Goal: Information Seeking & Learning: Learn about a topic

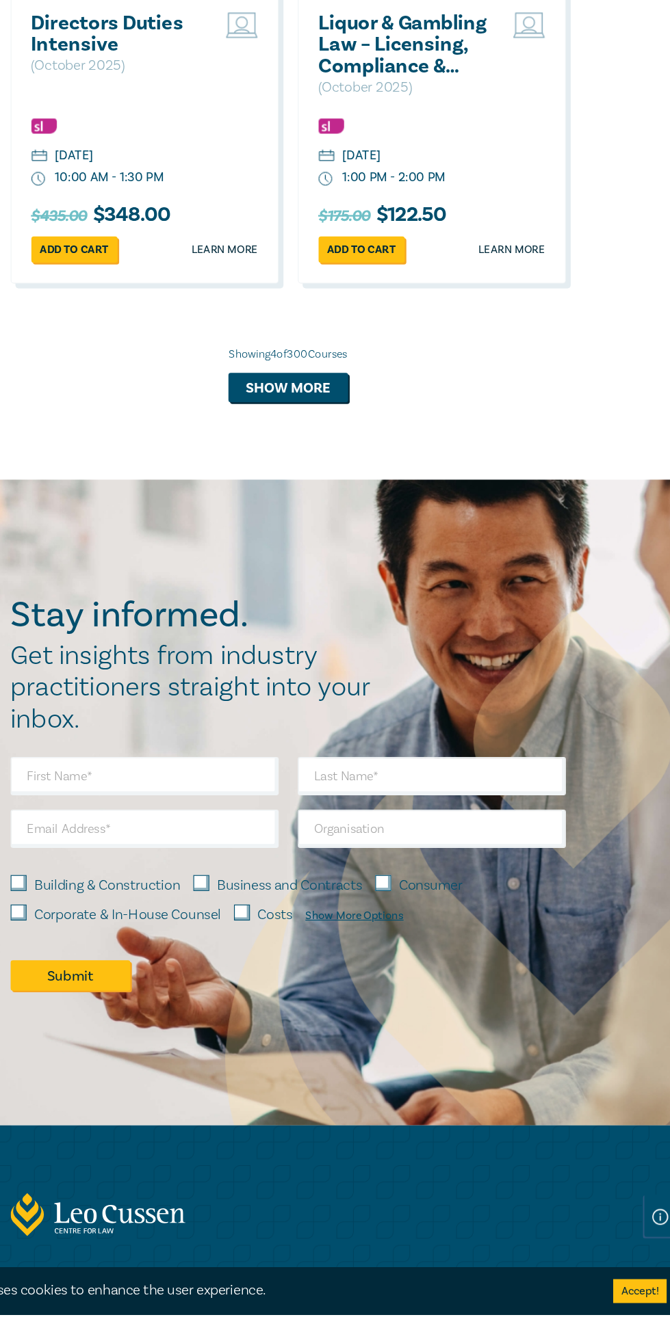
scroll to position [1812, 0]
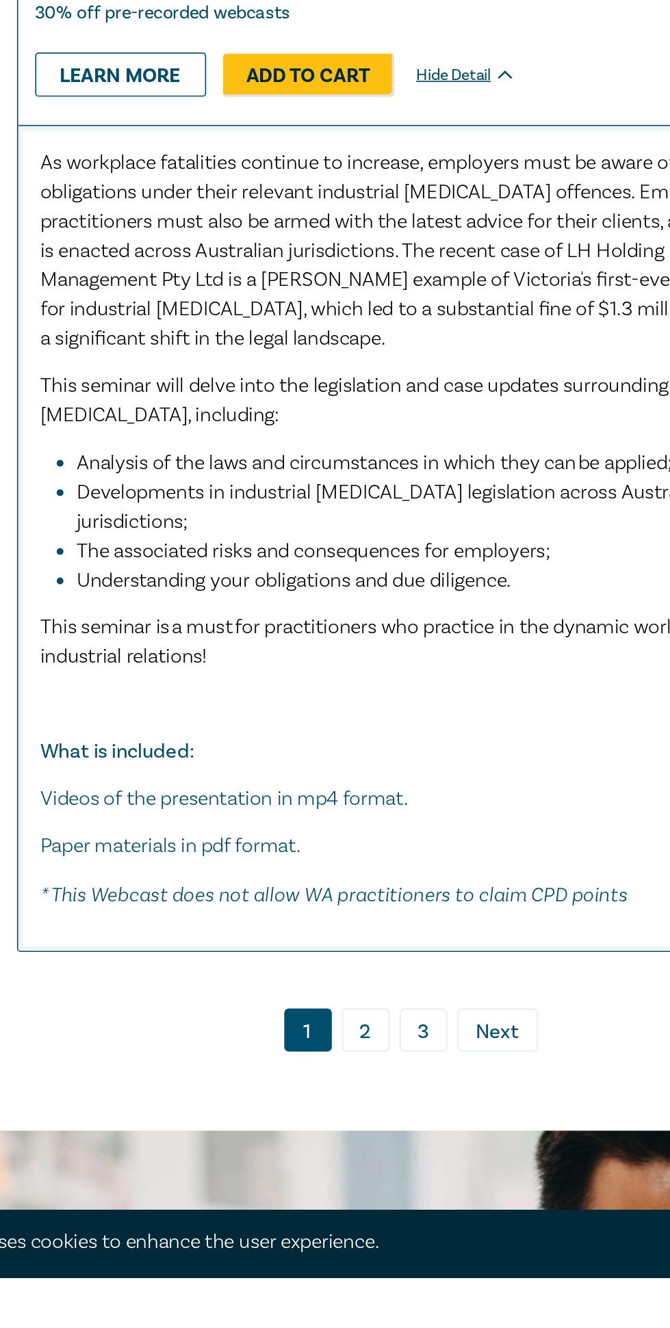
scroll to position [11152, 0]
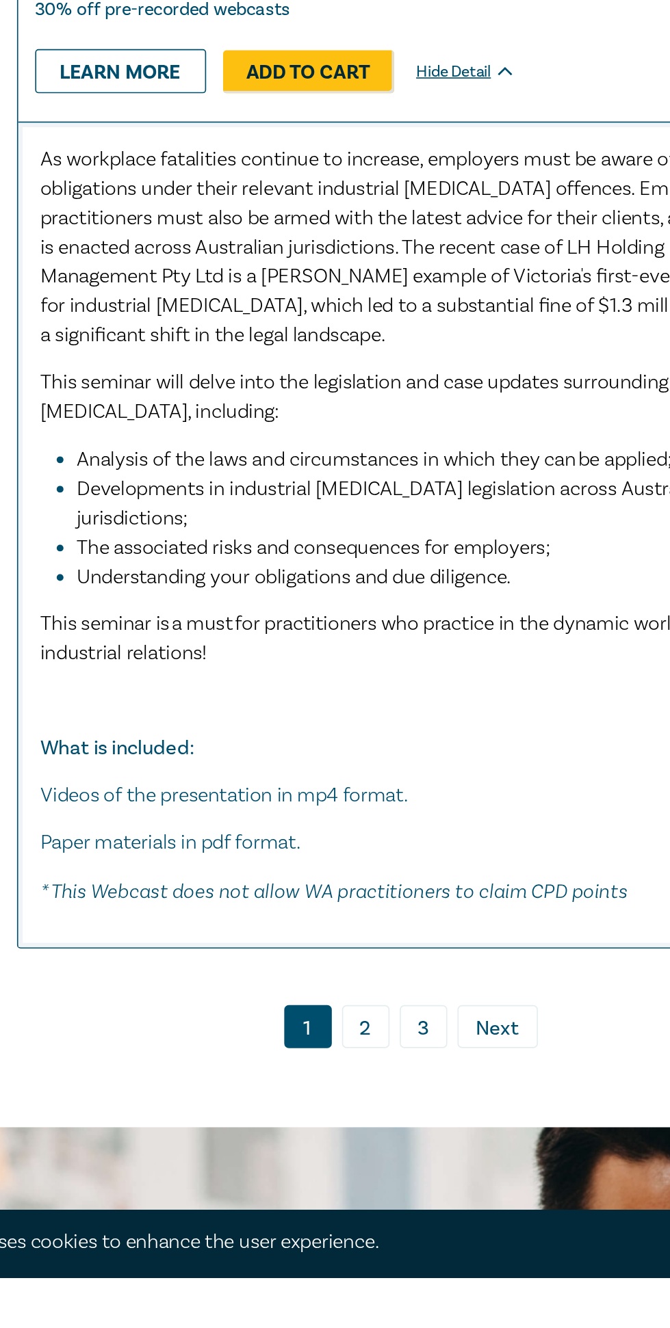
click at [311, 1190] on link "2" at bounding box center [307, 1177] width 29 height 26
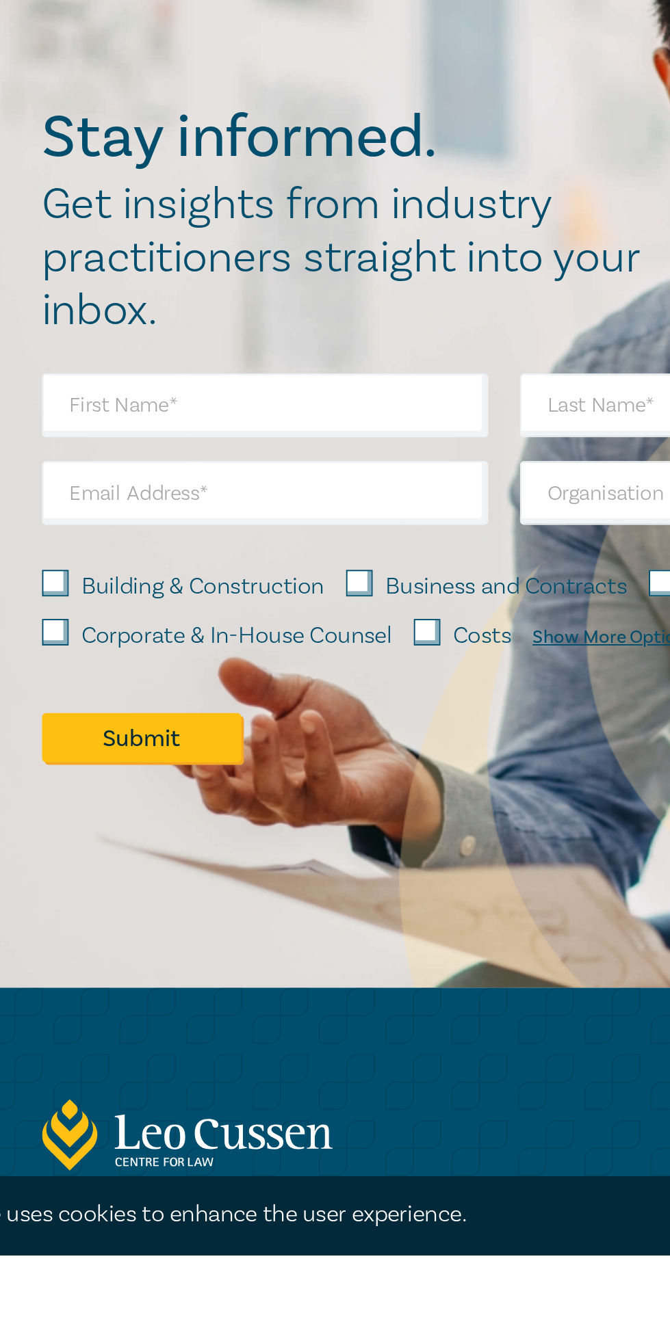
scroll to position [12168, 0]
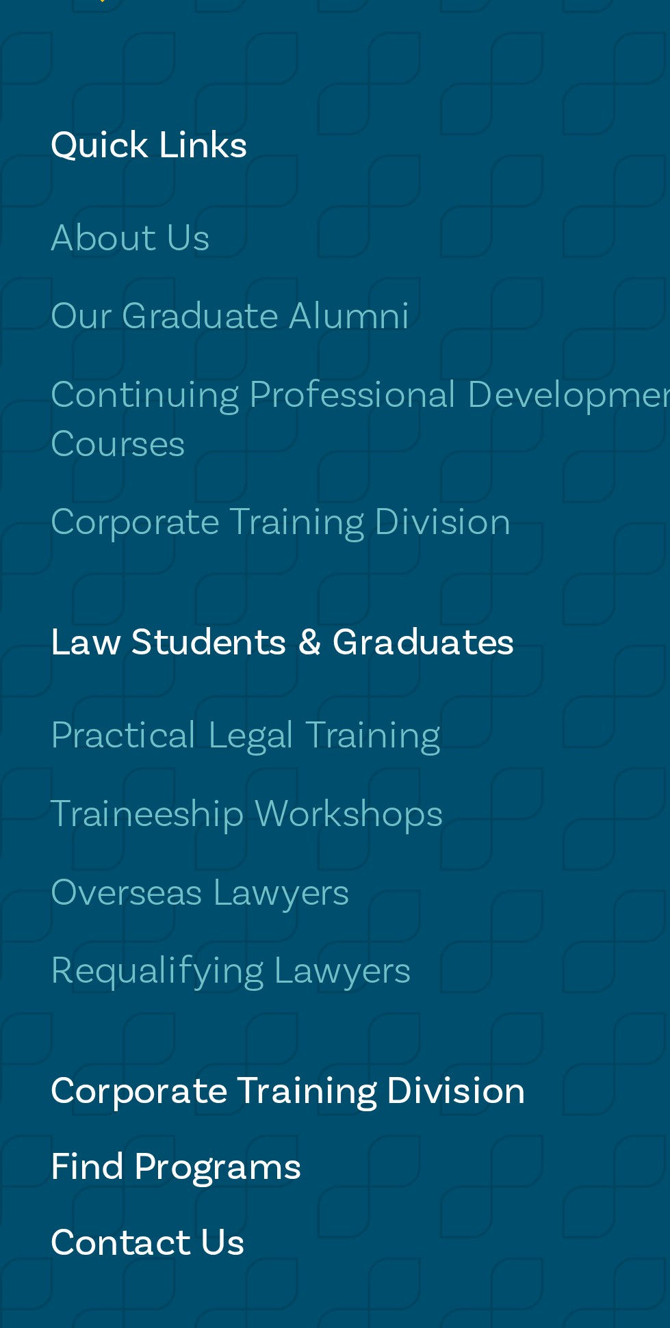
scroll to position [12591, 0]
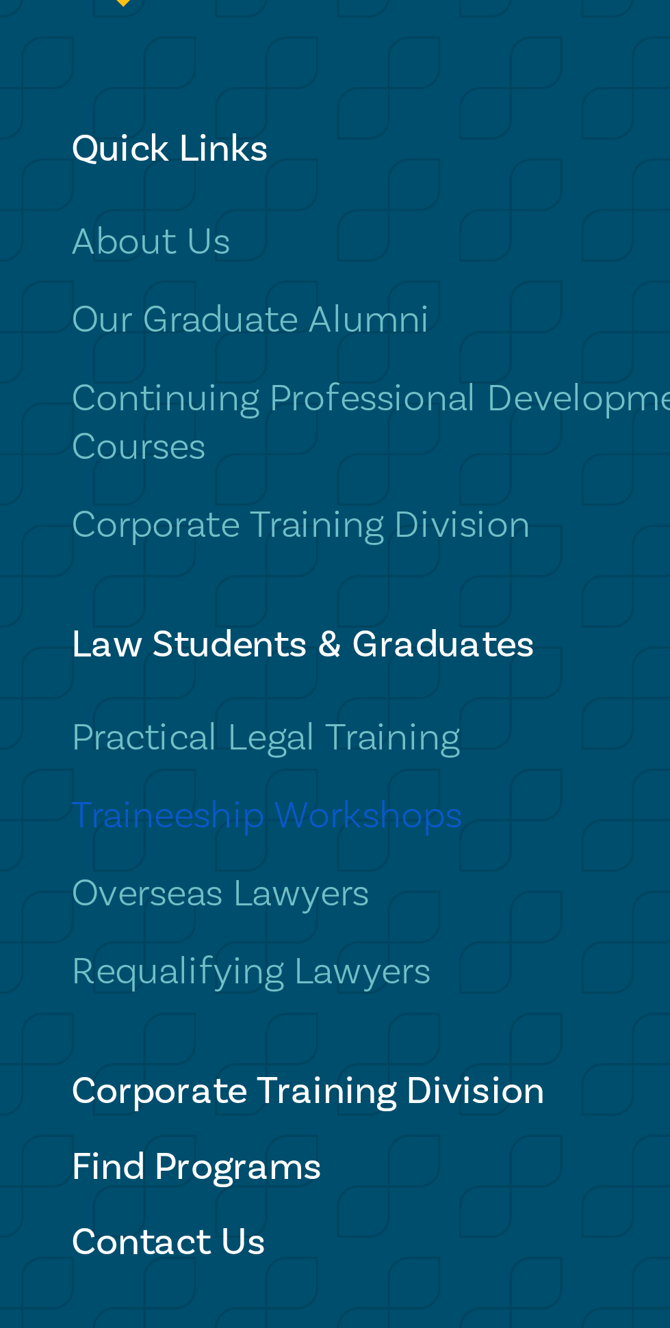
click at [194, 1086] on link "Traineeship Workshops" at bounding box center [212, 1079] width 230 height 14
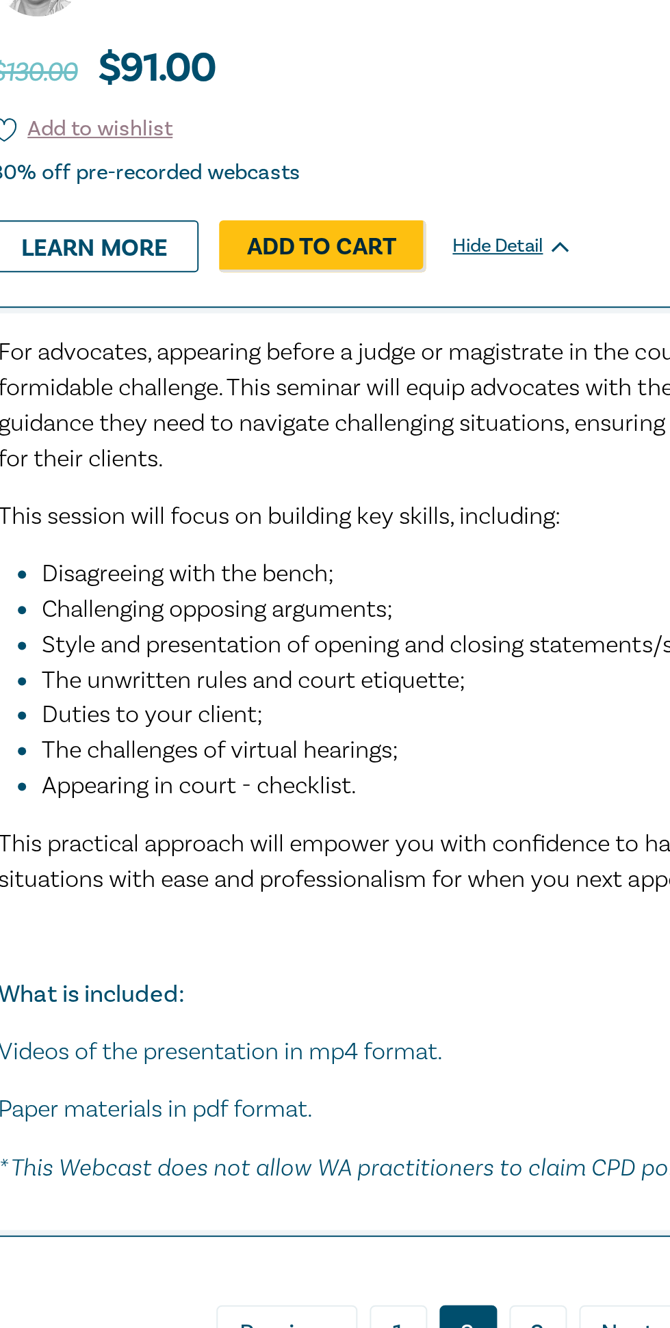
scroll to position [12064, 0]
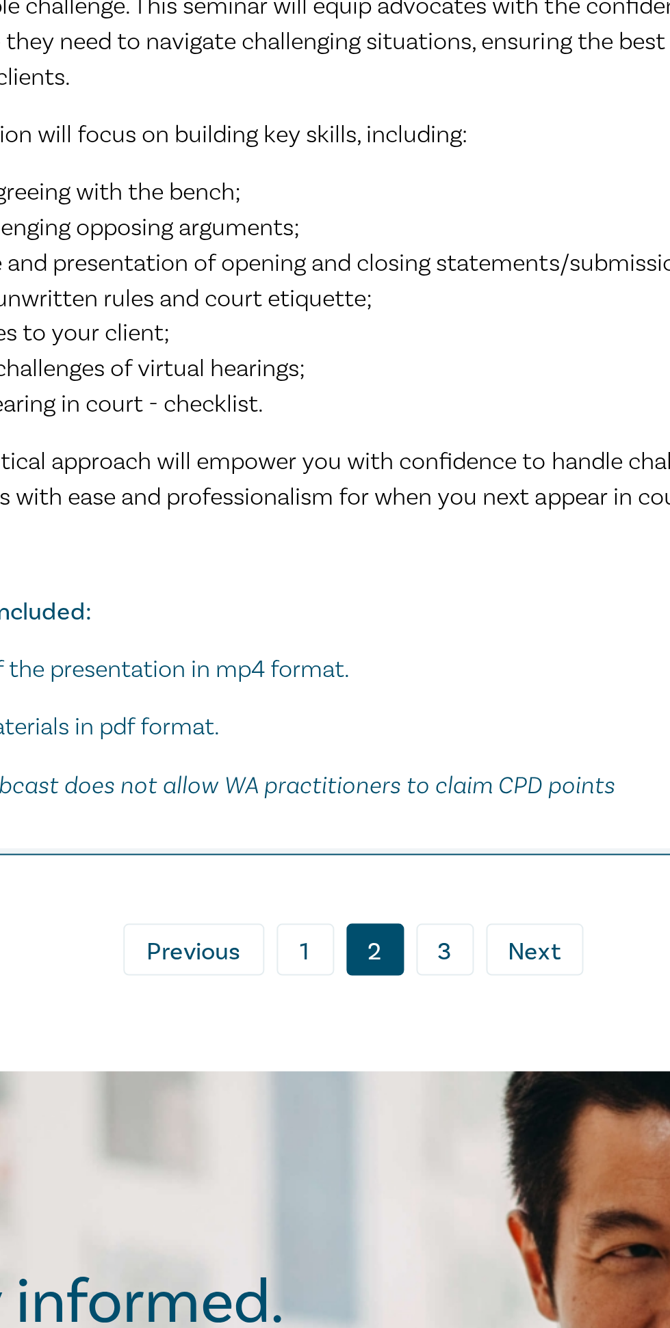
scroll to position [298, 0]
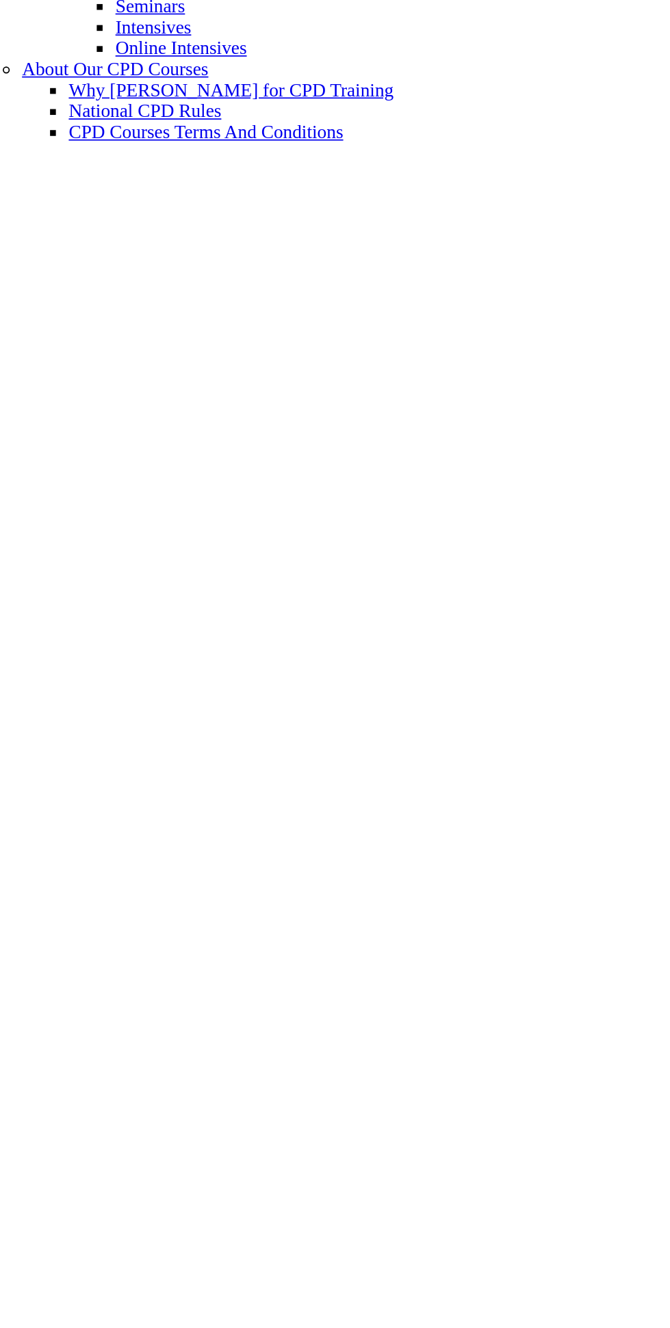
click at [142, 295] on link "Virtual Internships" at bounding box center [100, 289] width 81 height 12
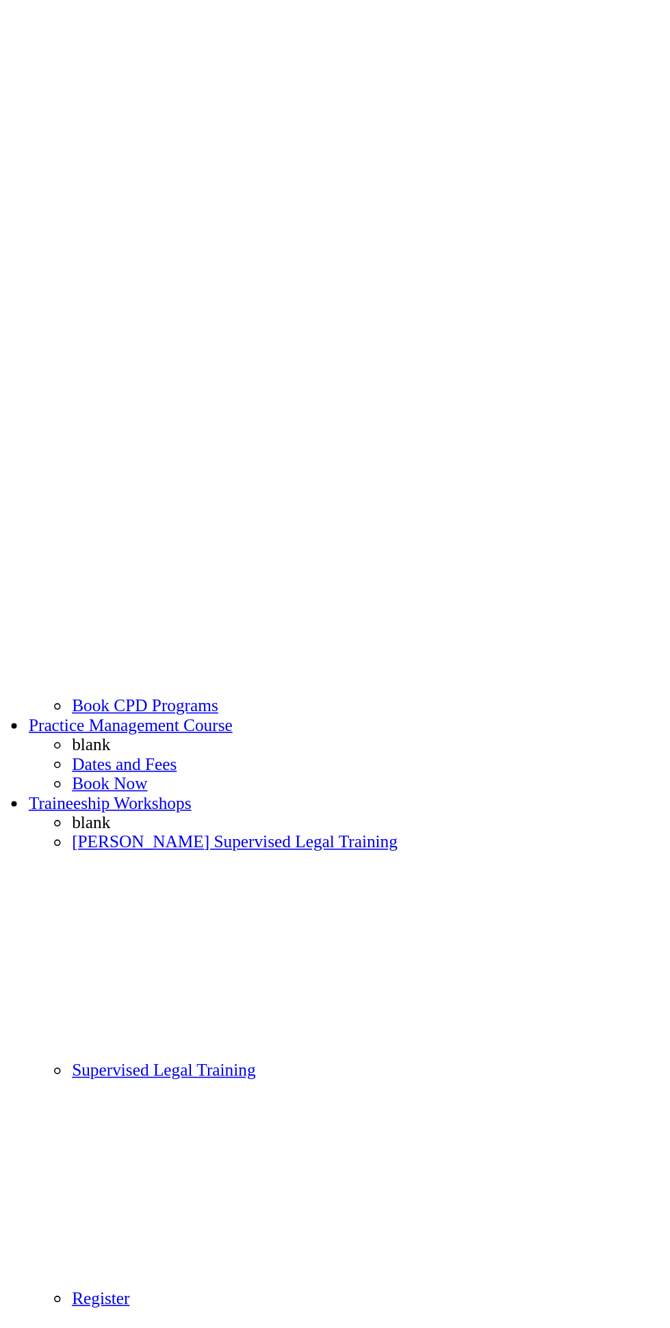
scroll to position [916, 0]
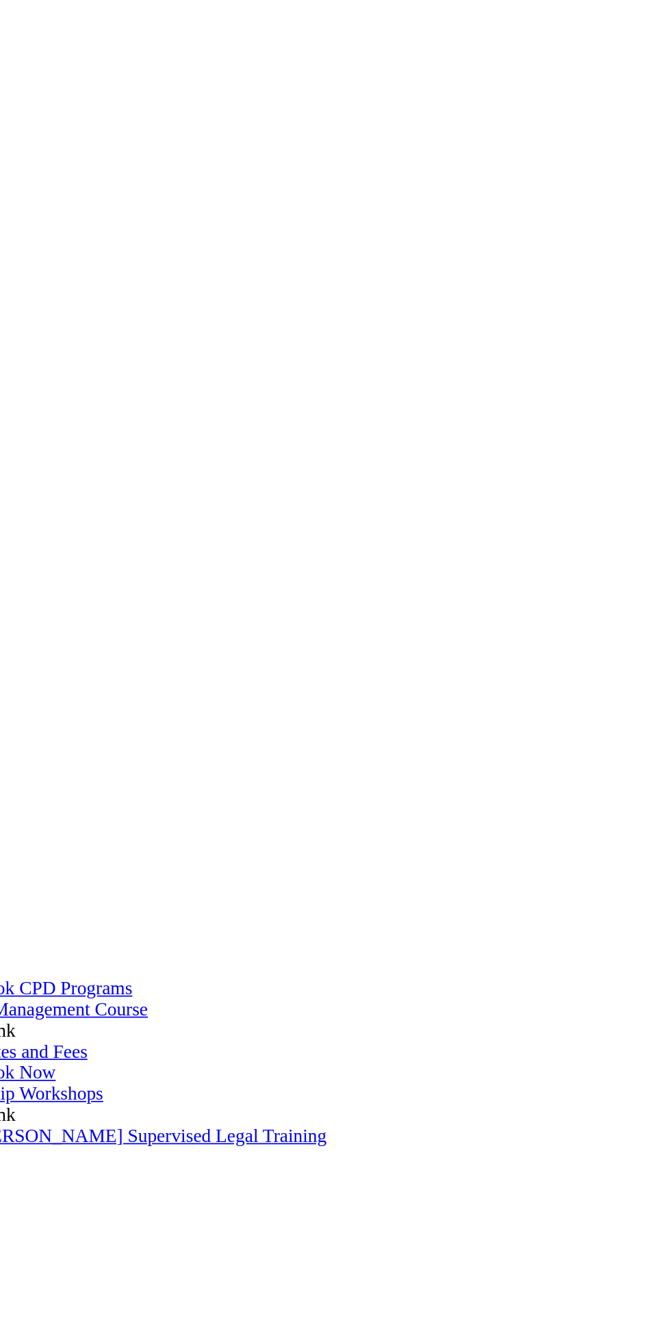
scroll to position [651, 0]
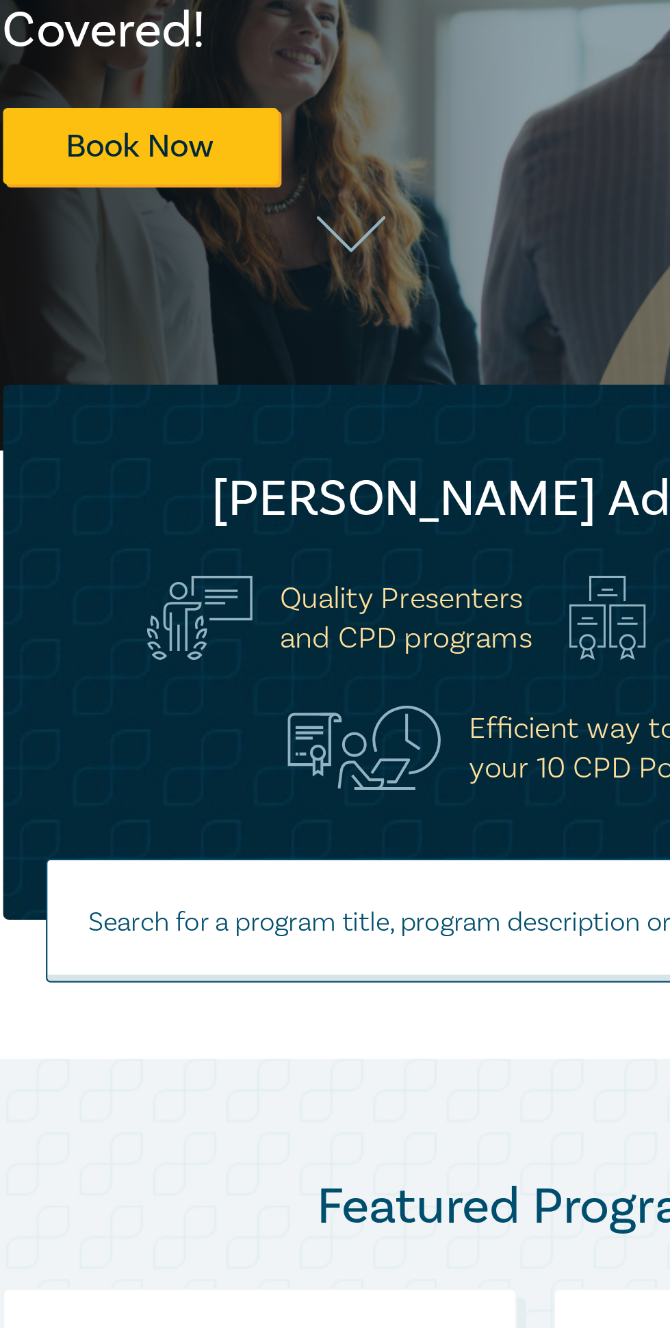
click at [279, 686] on input at bounding box center [335, 667] width 438 height 55
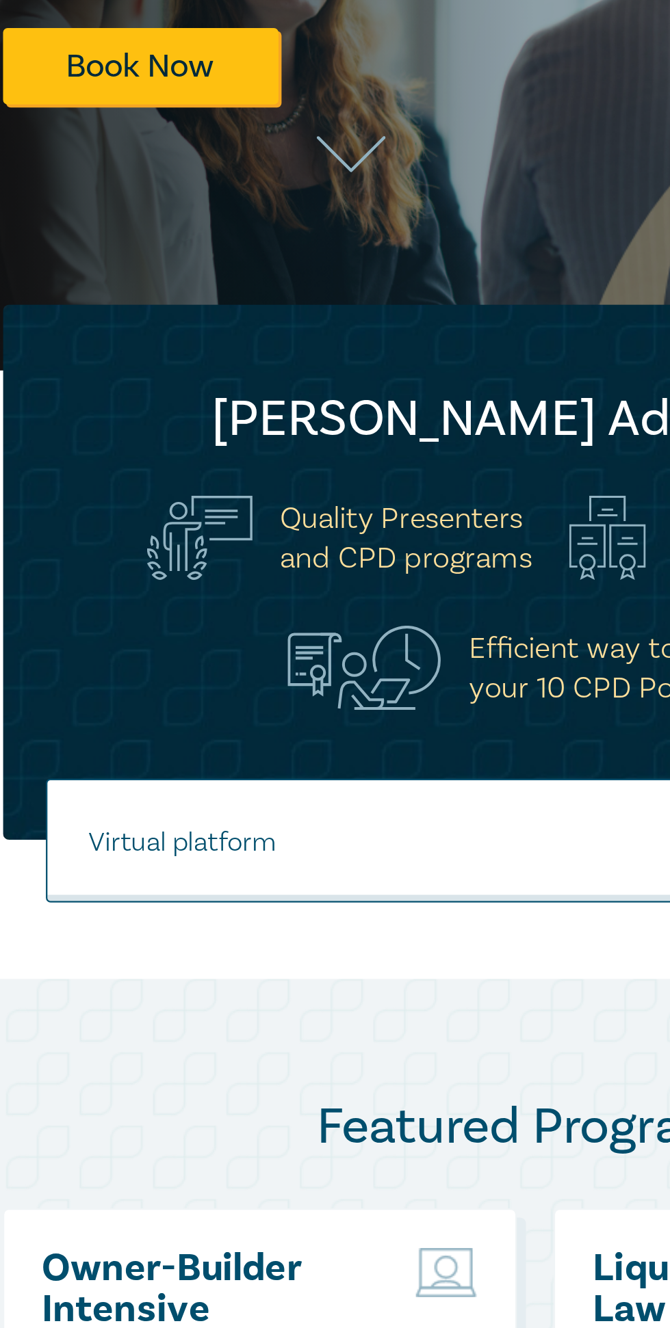
type input "Virtual platform"
click at [494, 647] on button "submit" at bounding box center [524, 668] width 60 height 42
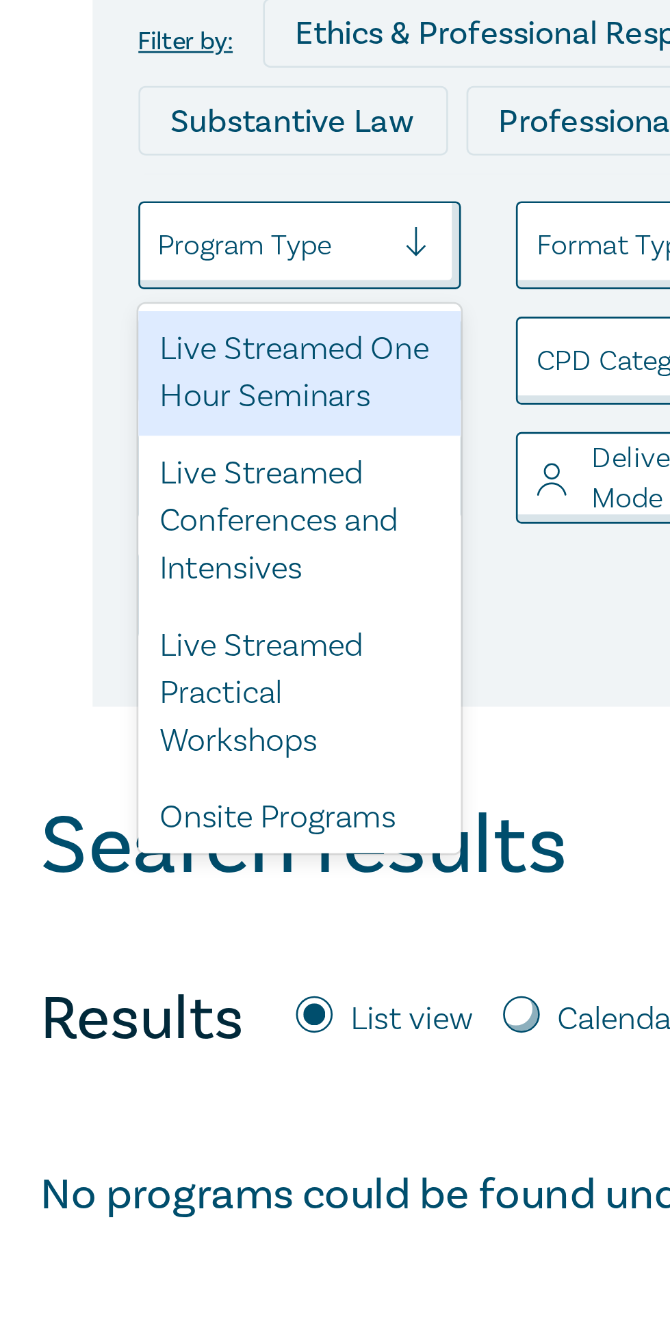
click at [199, 497] on div "Live Streamed Practical Workshops" at bounding box center [193, 489] width 121 height 64
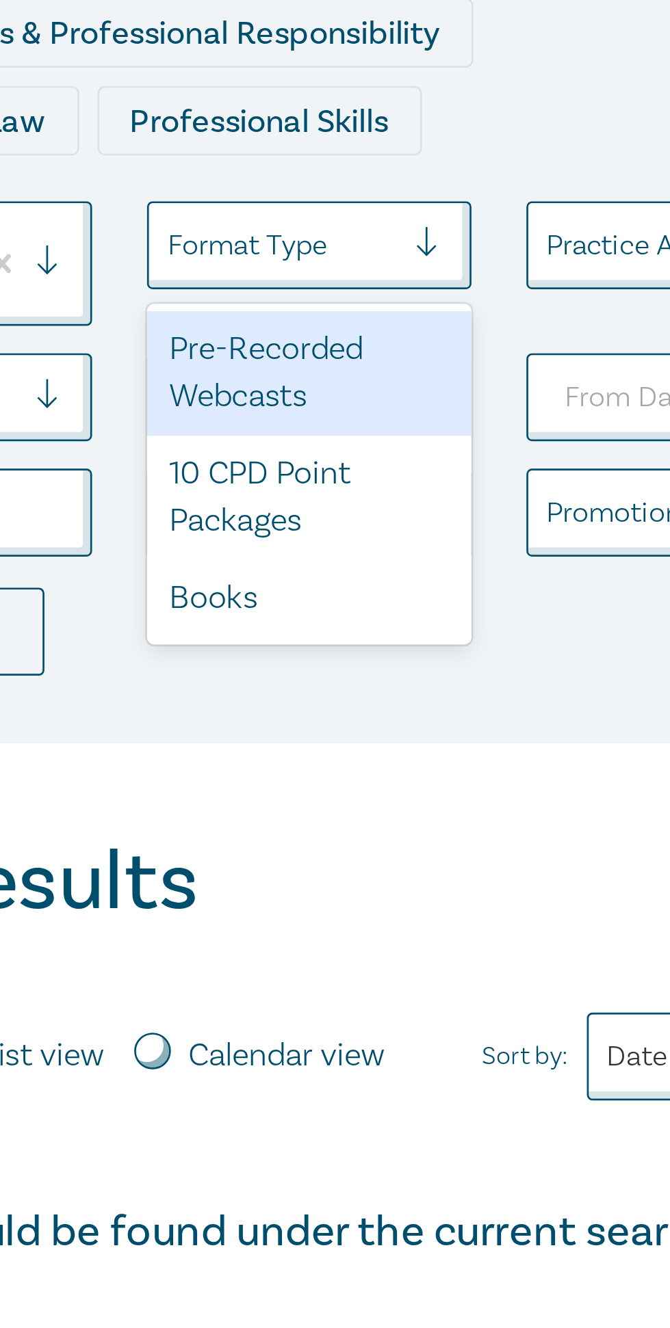
click at [365, 391] on div "Pre-Recorded Webcasts" at bounding box center [334, 369] width 121 height 47
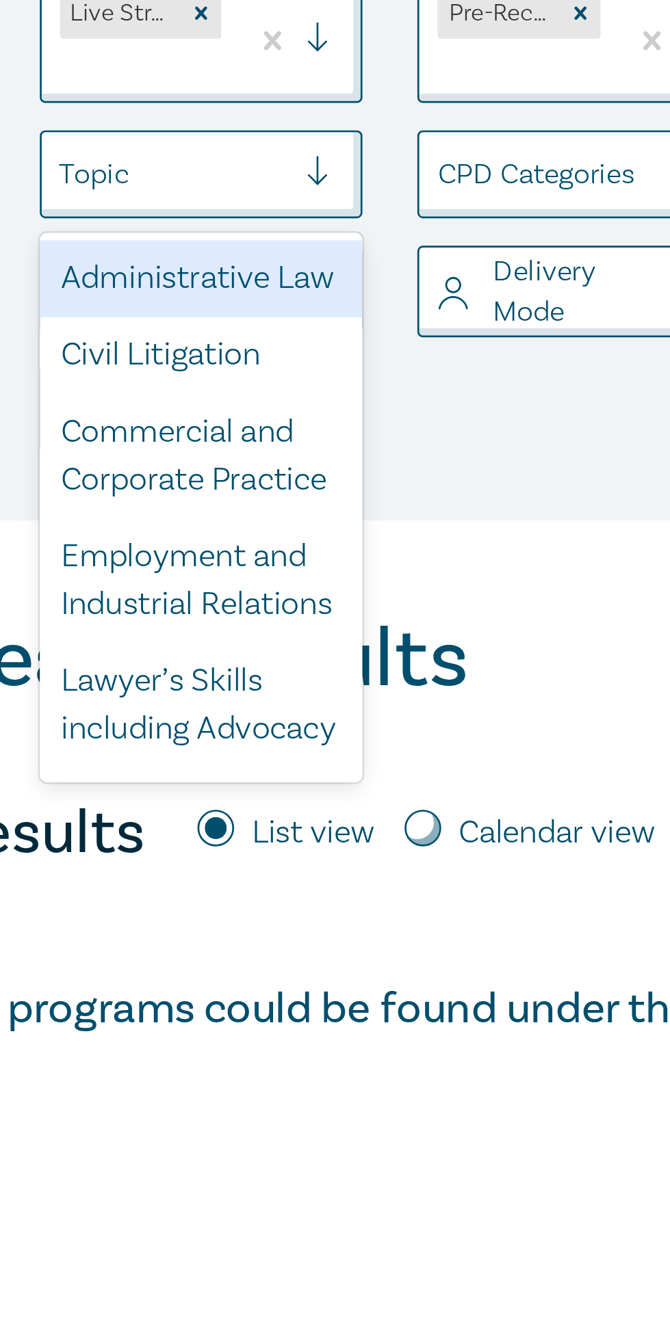
click at [322, 501] on div "Filter by: Ethics & Professional Responsibility Substantive Law Professional Sk…" at bounding box center [335, 361] width 438 height 293
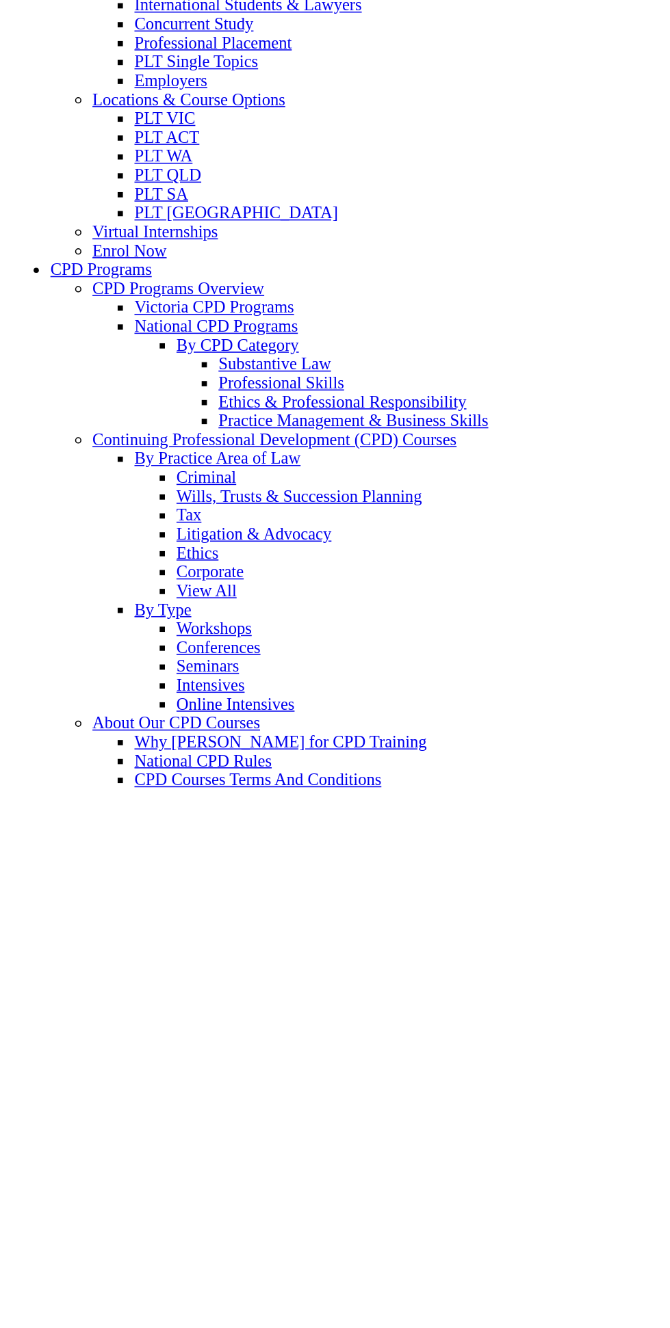
scroll to position [125, 0]
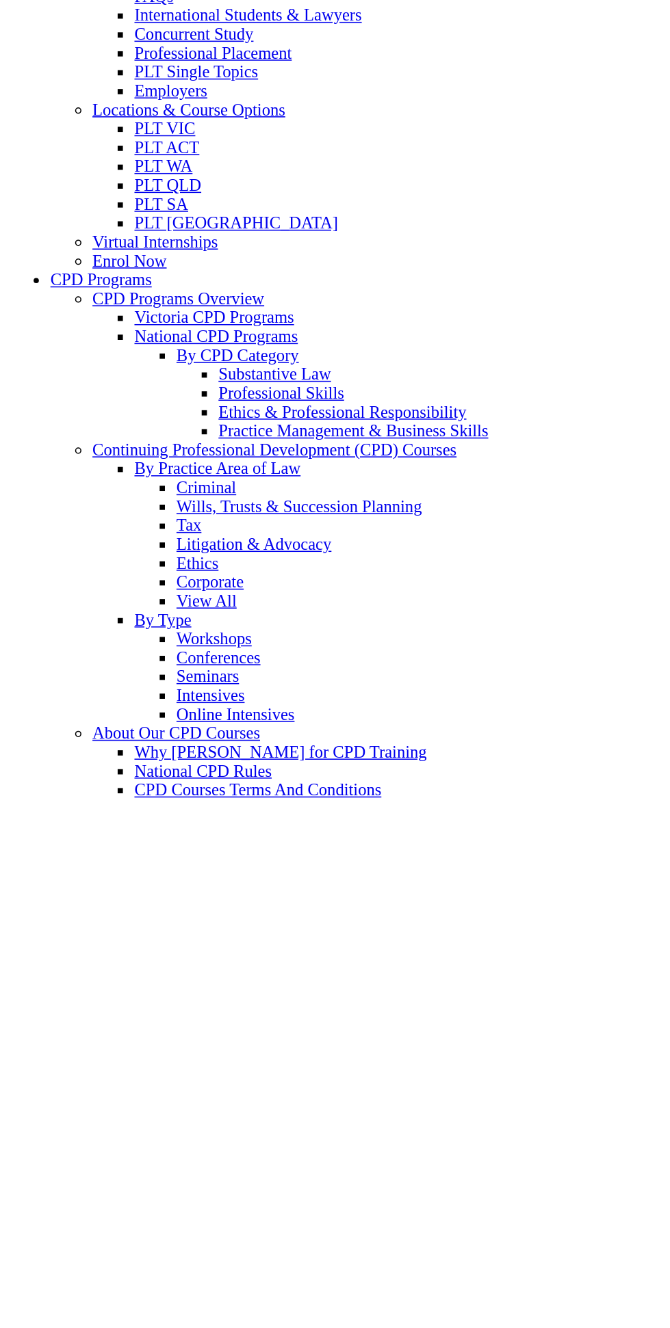
click at [174, 84] on link "Locations & Course Options" at bounding box center [123, 79] width 126 height 12
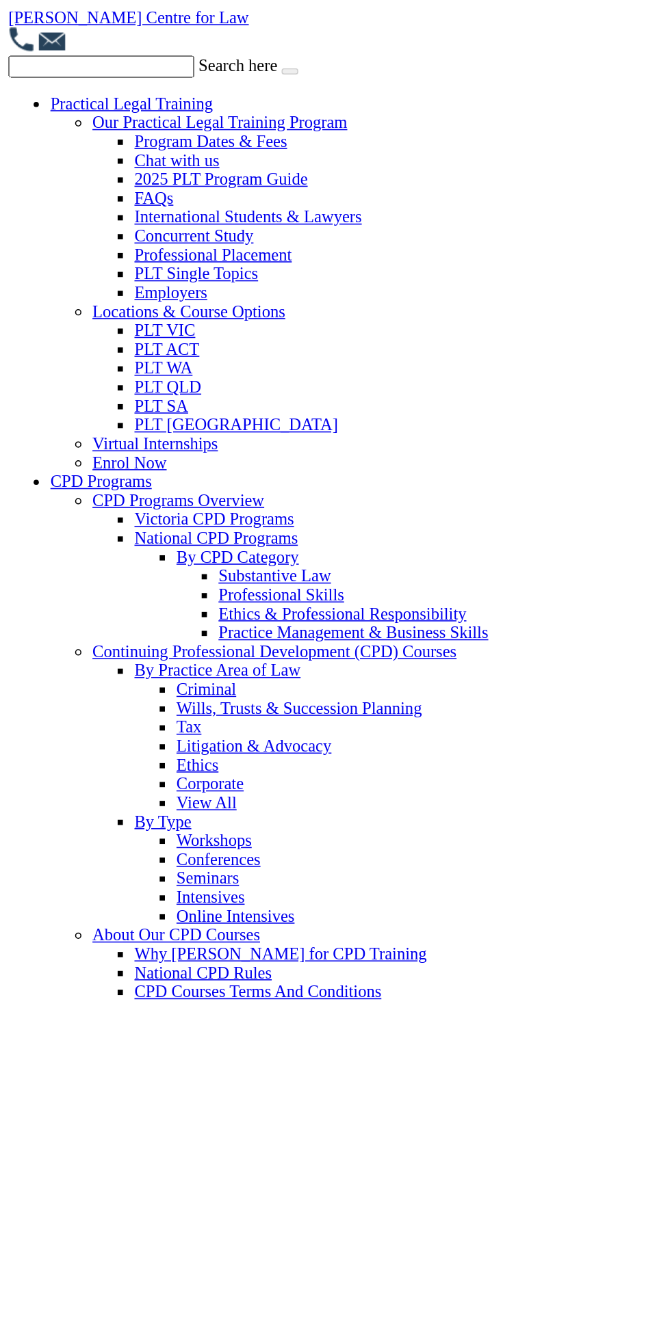
click at [127, 221] on link "PLT VIC" at bounding box center [108, 215] width 40 height 12
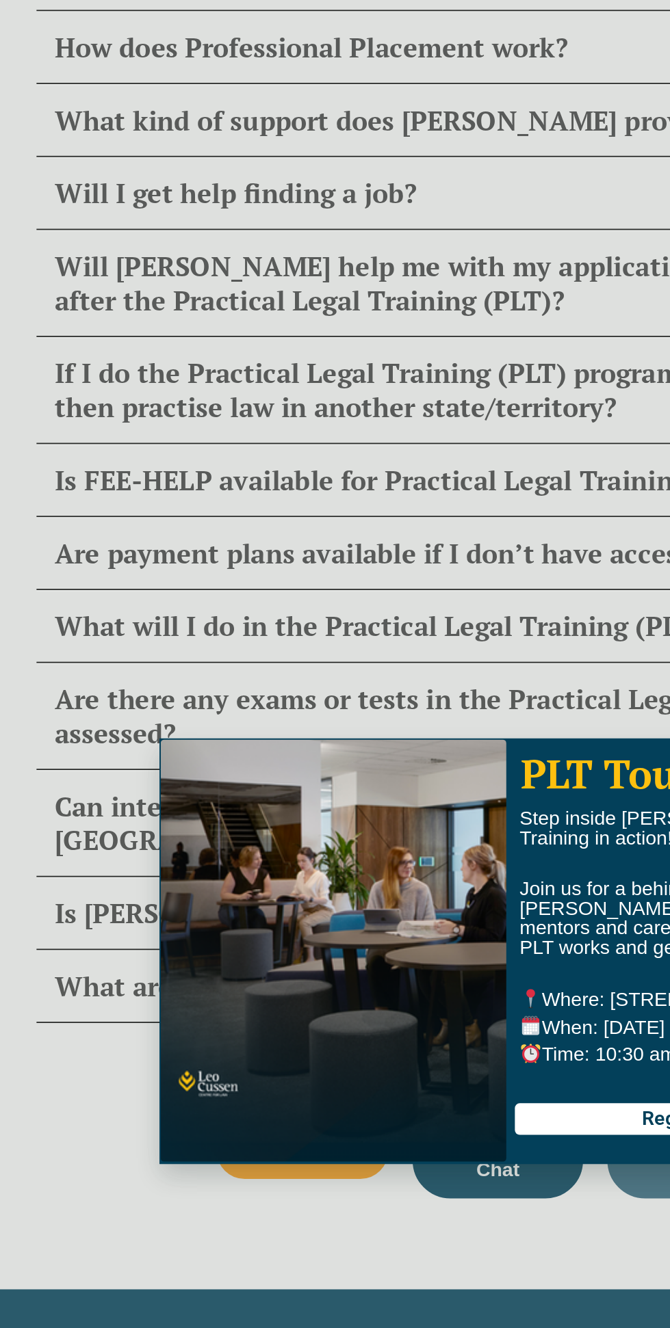
scroll to position [6725, 0]
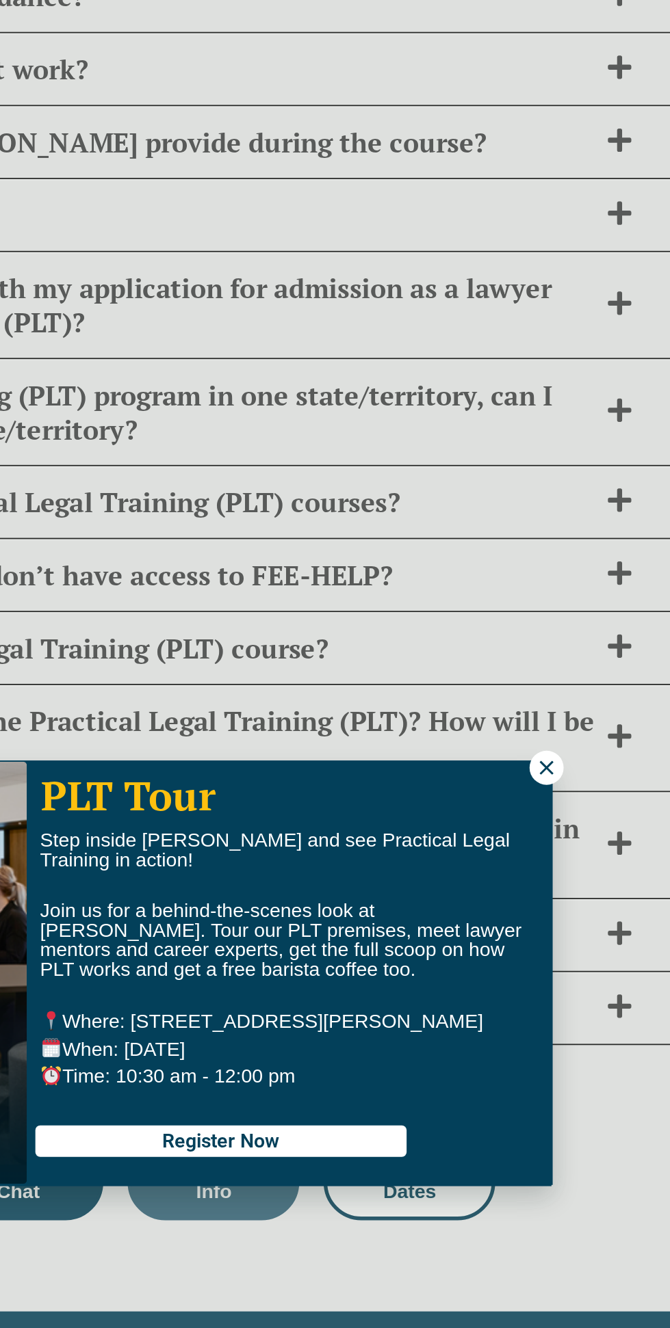
click at [577, 547] on icon at bounding box center [577, 547] width 12 height 12
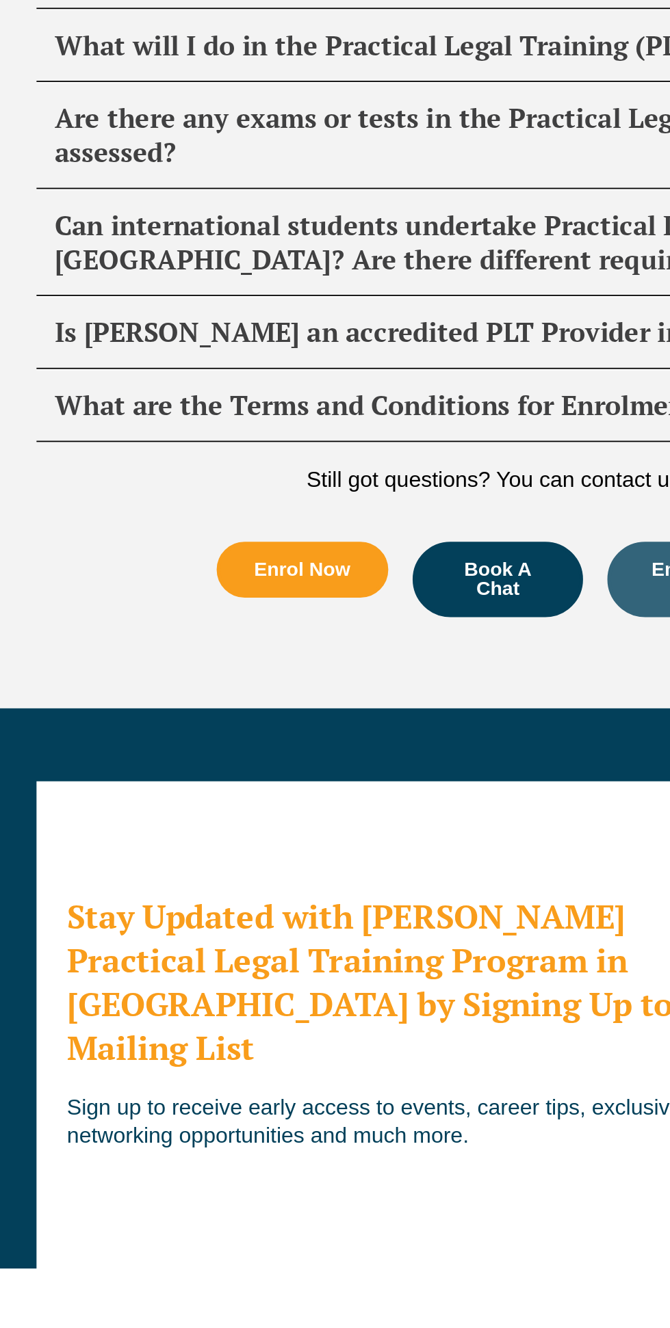
scroll to position [6691, 0]
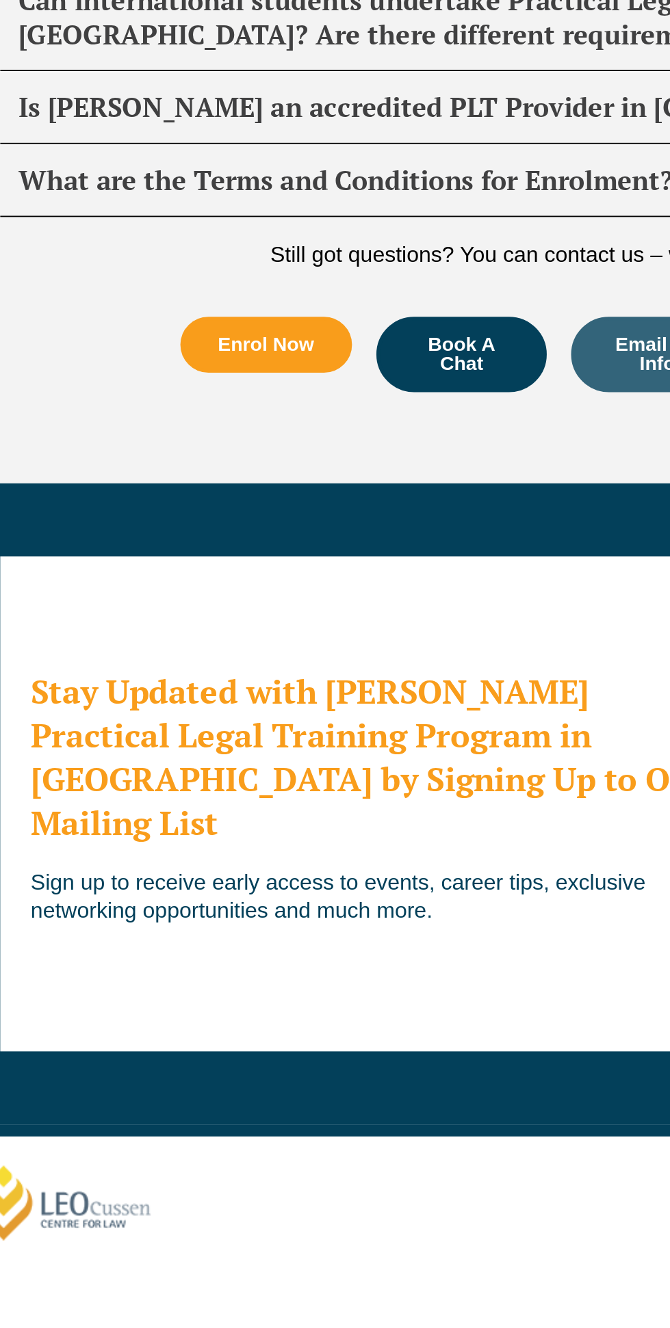
click at [298, 1019] on h2 "Stay Updated with Leo Cussen's Practical Legal Training Program in Victoria by …" at bounding box center [234, 1041] width 393 height 99
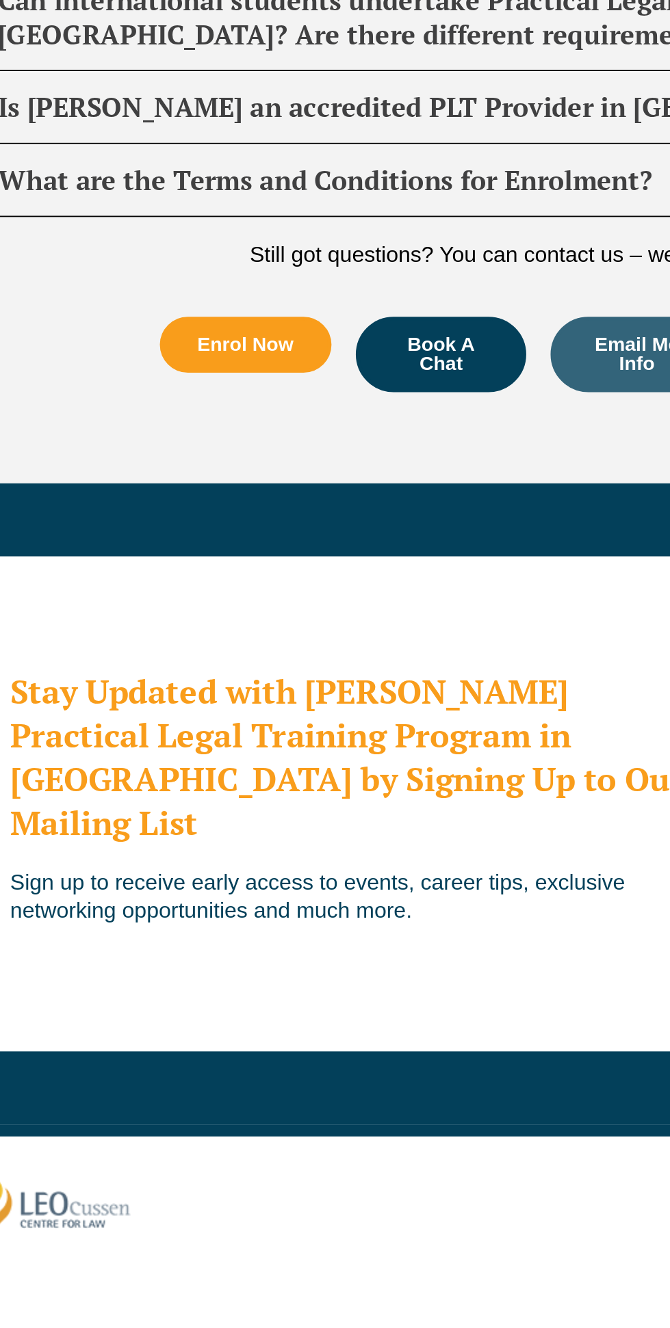
scroll to position [6733, 0]
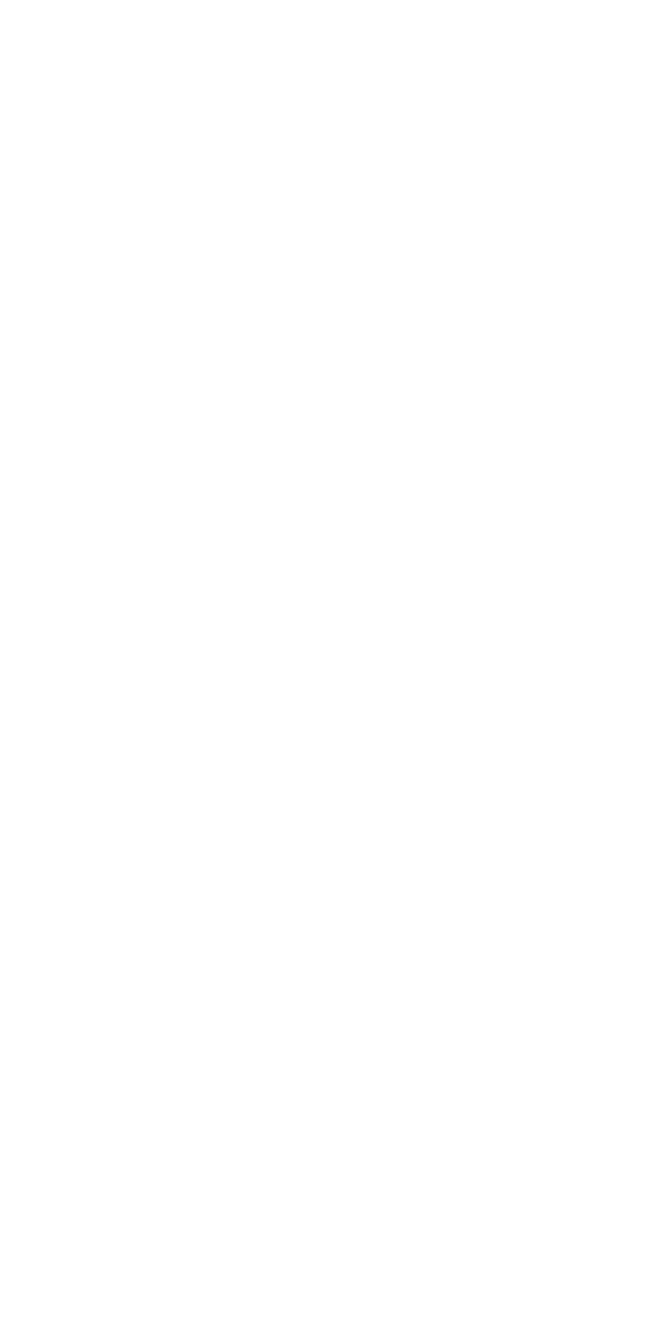
click at [192, 603] on link "Online Intensives" at bounding box center [153, 597] width 77 height 12
click at [164, 553] on link "Workshops" at bounding box center [139, 548] width 49 height 12
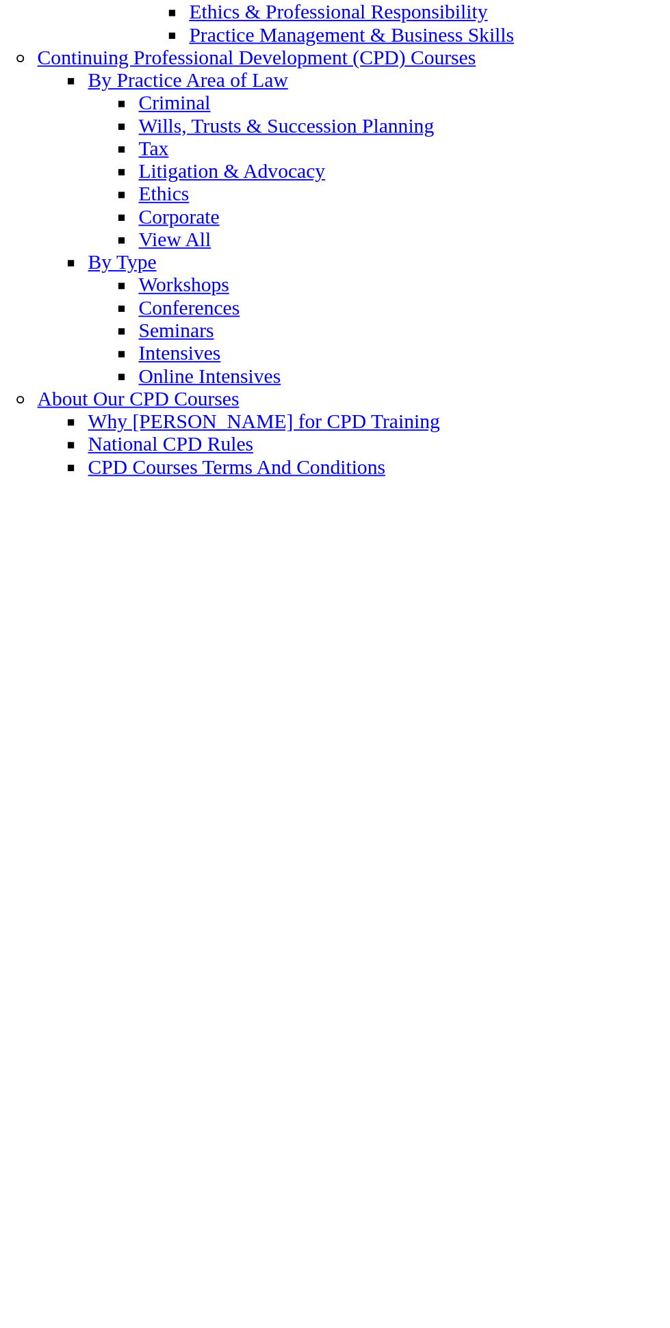
click at [192, 344] on link "Victoria CPD Programs" at bounding box center [140, 338] width 104 height 12
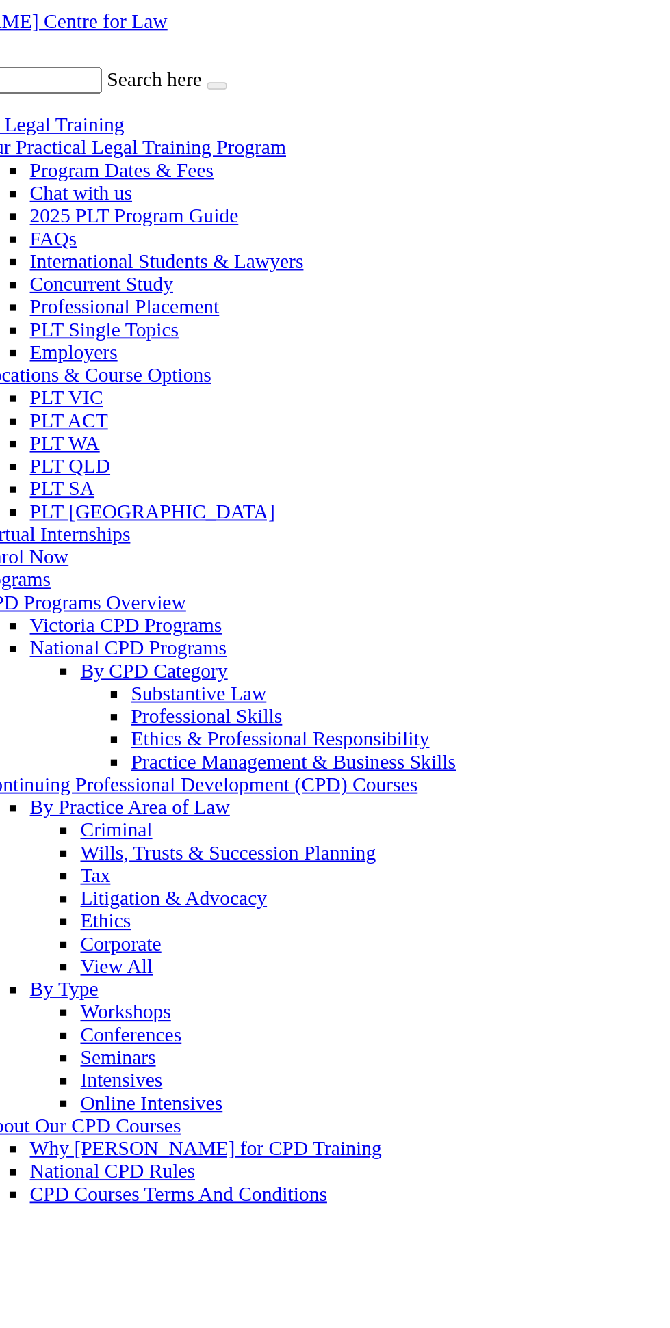
click at [168, 184] on link "PLT Single Topics" at bounding box center [128, 178] width 81 height 12
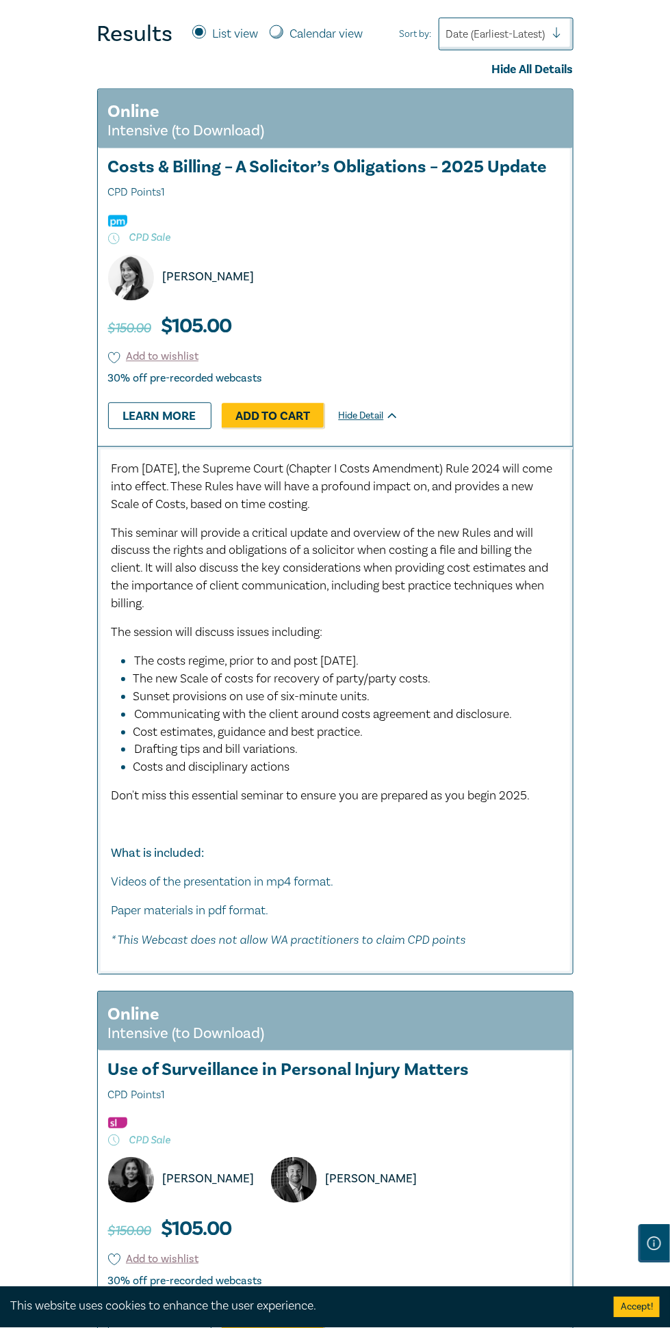
scroll to position [597, 0]
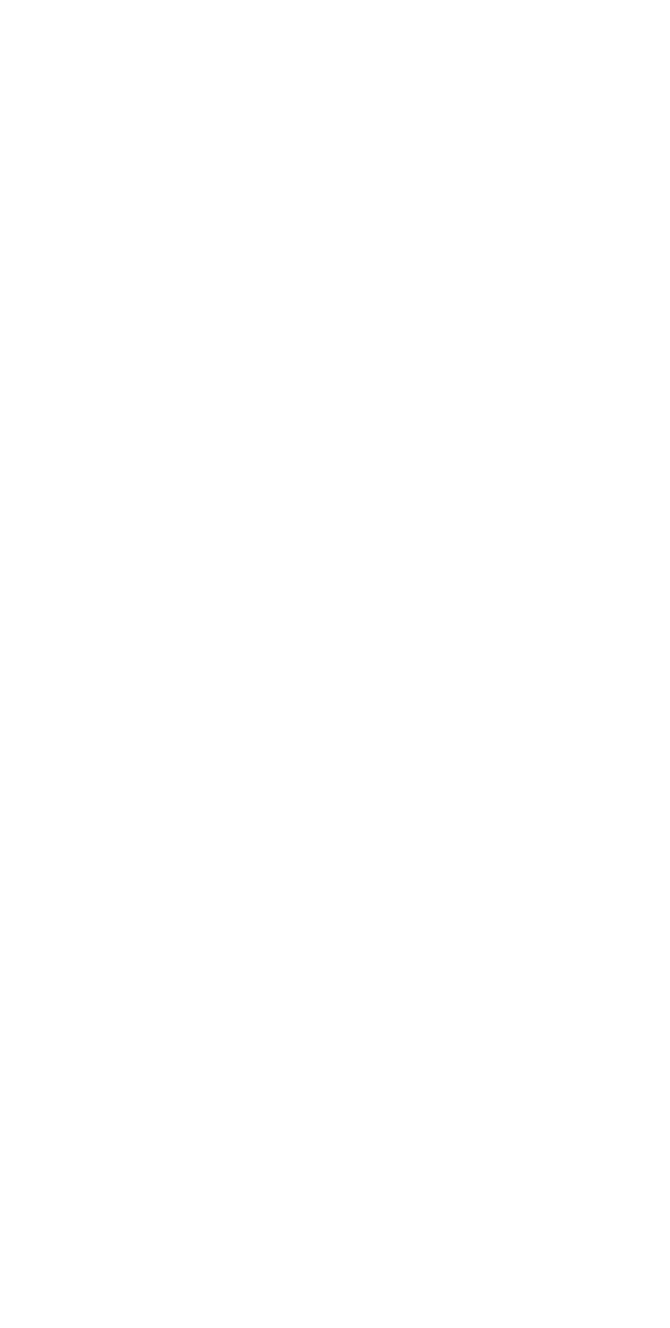
scroll to position [0, 125]
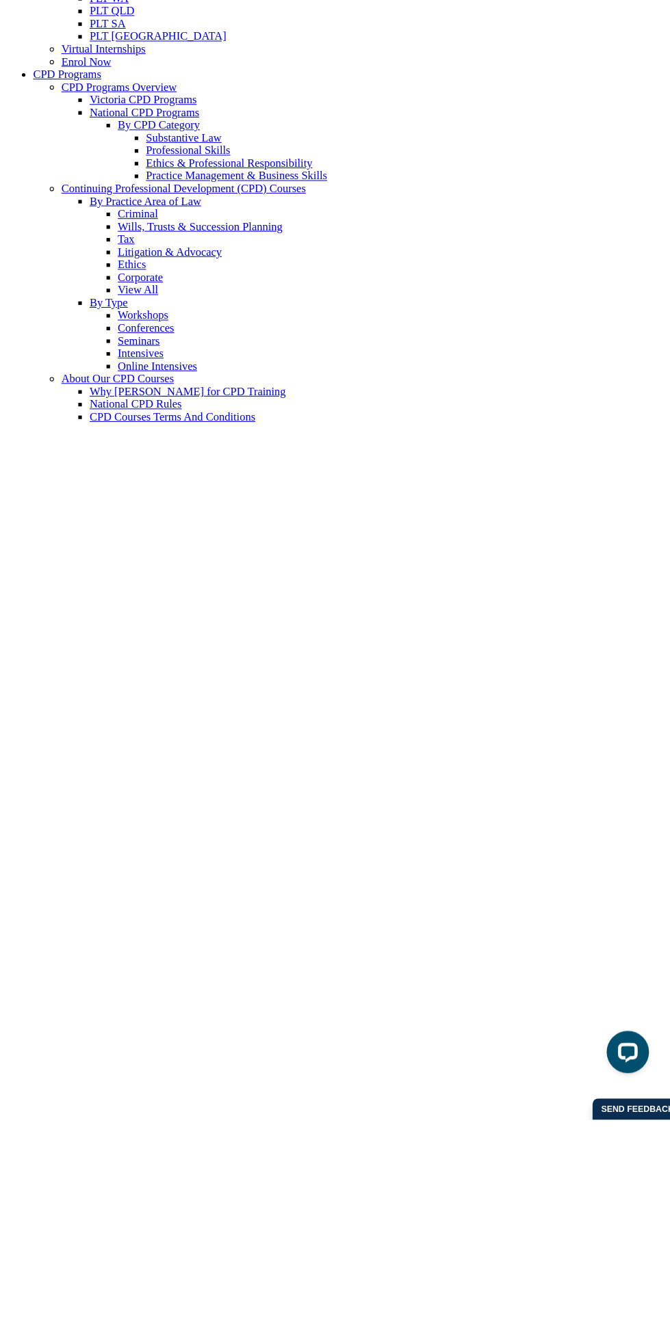
click at [192, 344] on link "Victoria CPD Programs" at bounding box center [140, 338] width 104 height 12
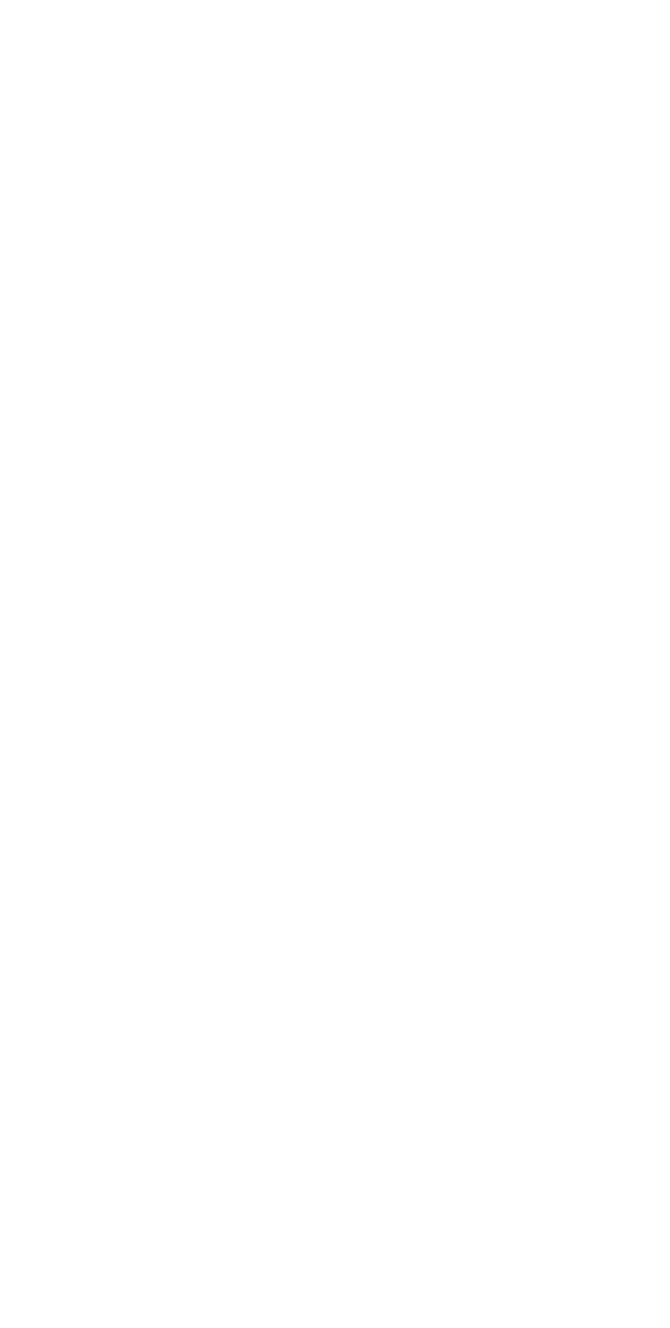
scroll to position [68, 0]
click at [159, 523] on link "Intensives" at bounding box center [137, 517] width 44 height 12
click at [192, 457] on link "Online Intensives" at bounding box center [153, 451] width 77 height 12
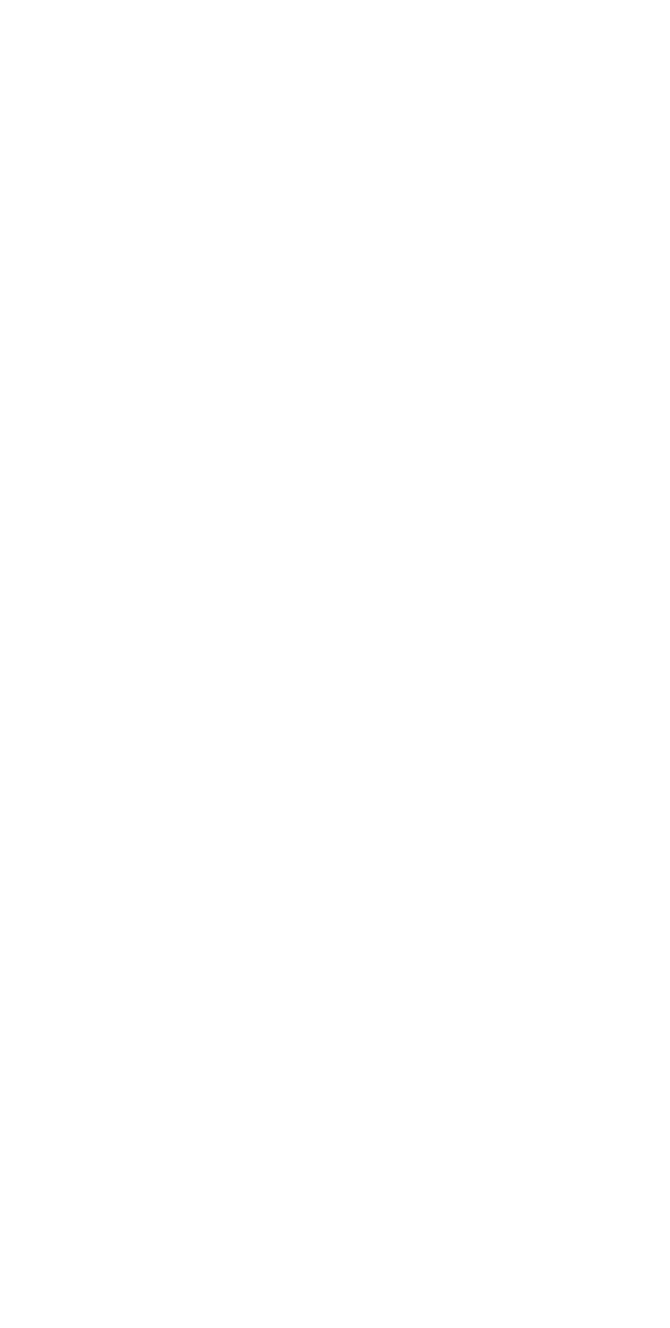
click at [170, 469] on link "About Our CPD Courses" at bounding box center [114, 463] width 109 height 12
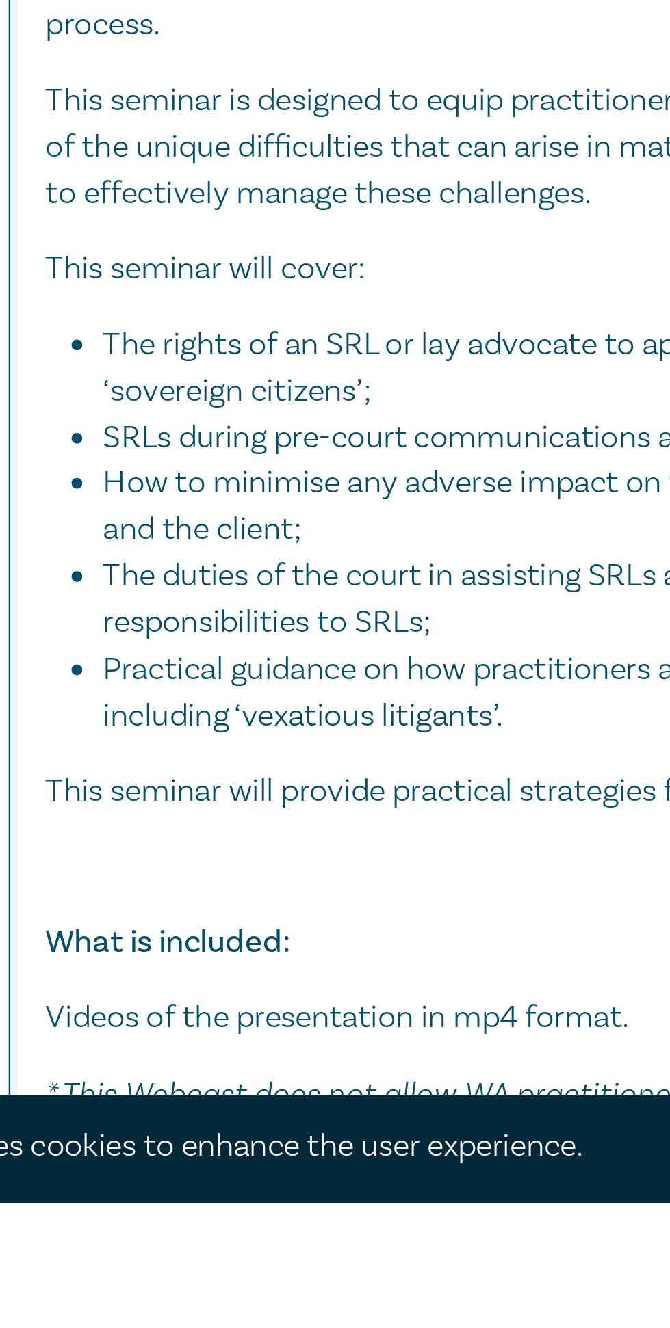
scroll to position [2789, 0]
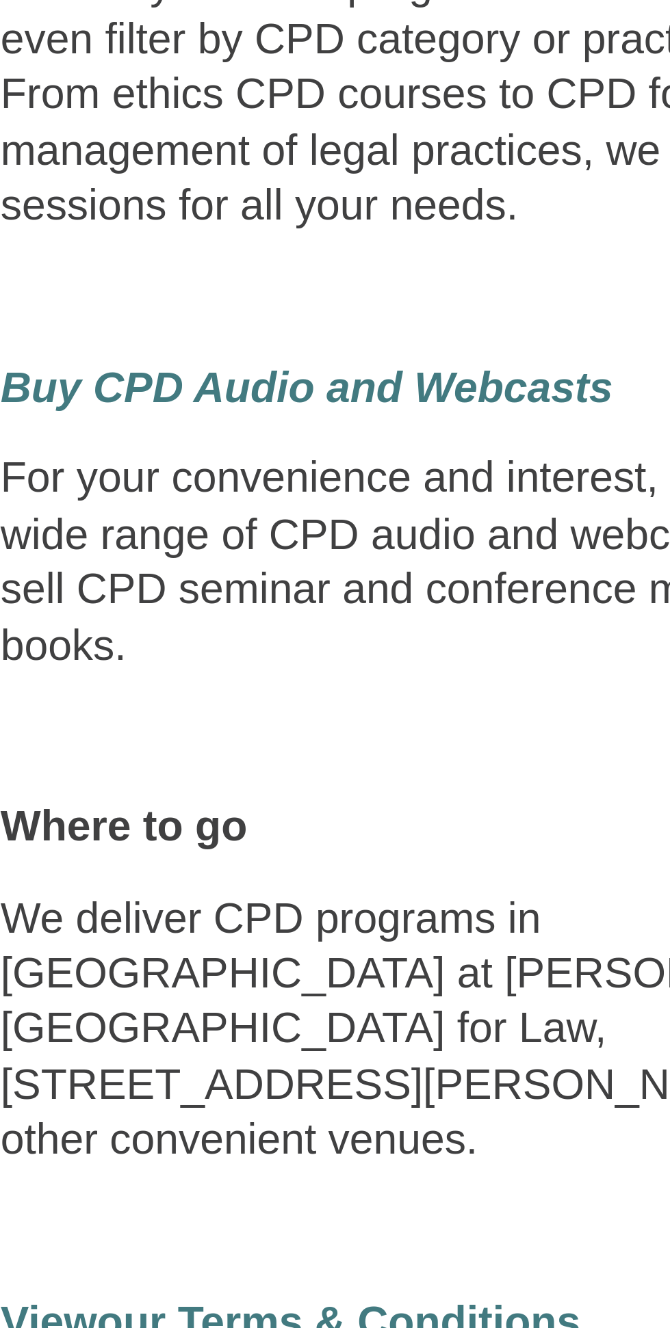
scroll to position [1649, 0]
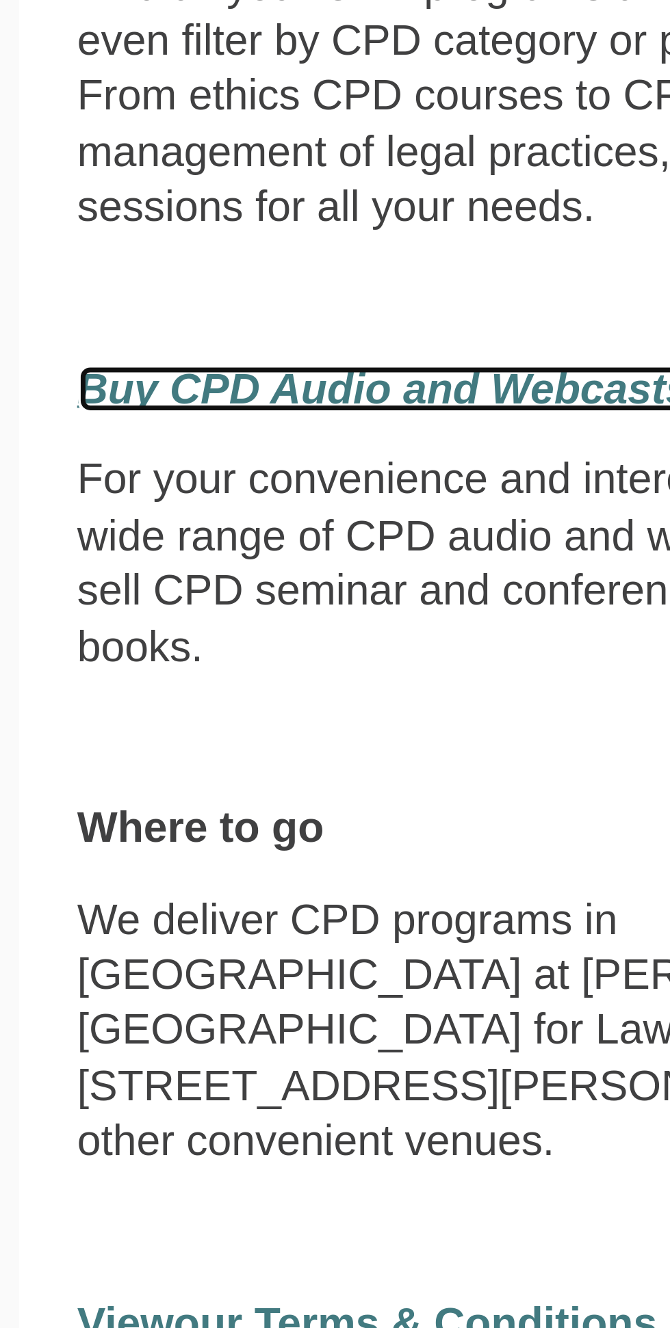
click at [237, 260] on em "Buy CPD Audio and Webcasts" at bounding box center [184, 267] width 176 height 14
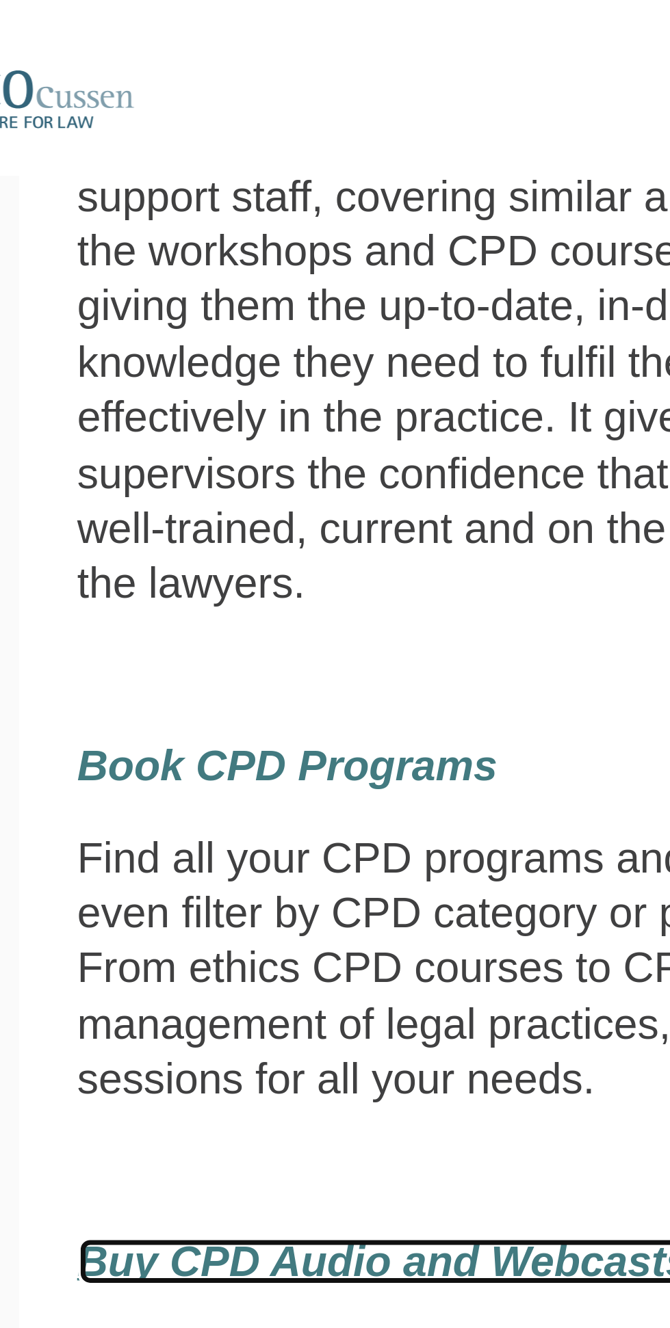
scroll to position [1550, 0]
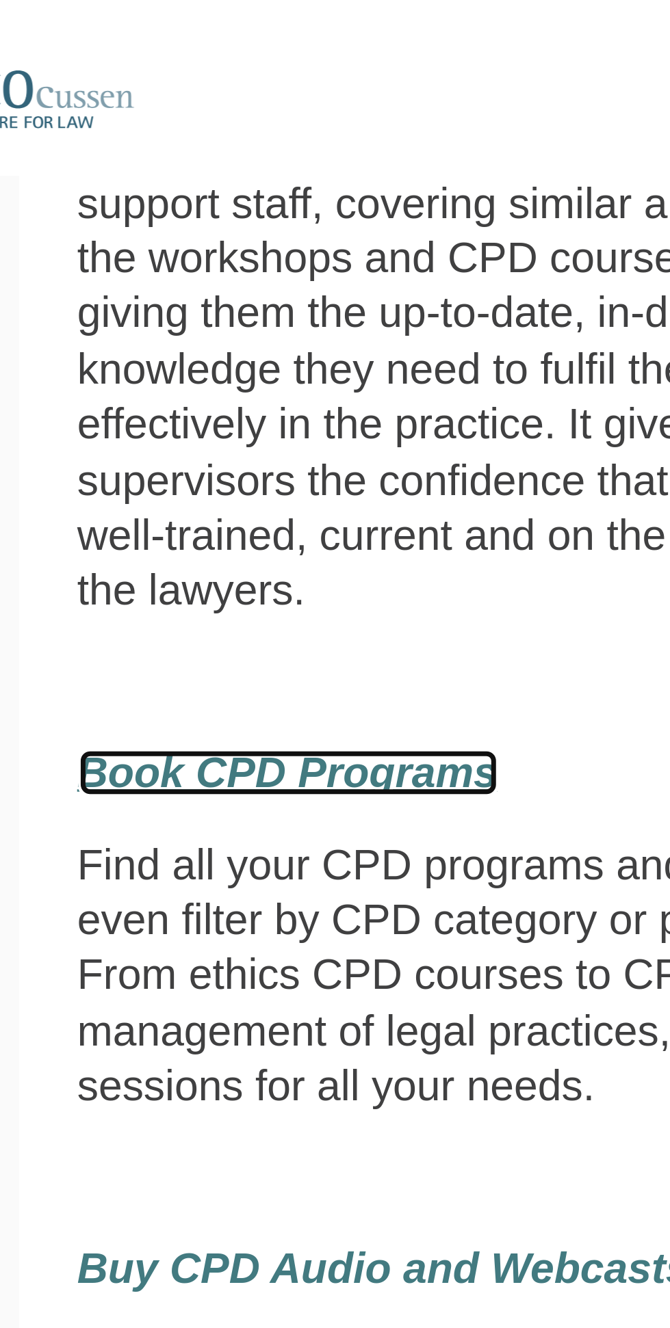
click at [191, 216] on em "Book CPD Programs" at bounding box center [156, 223] width 121 height 14
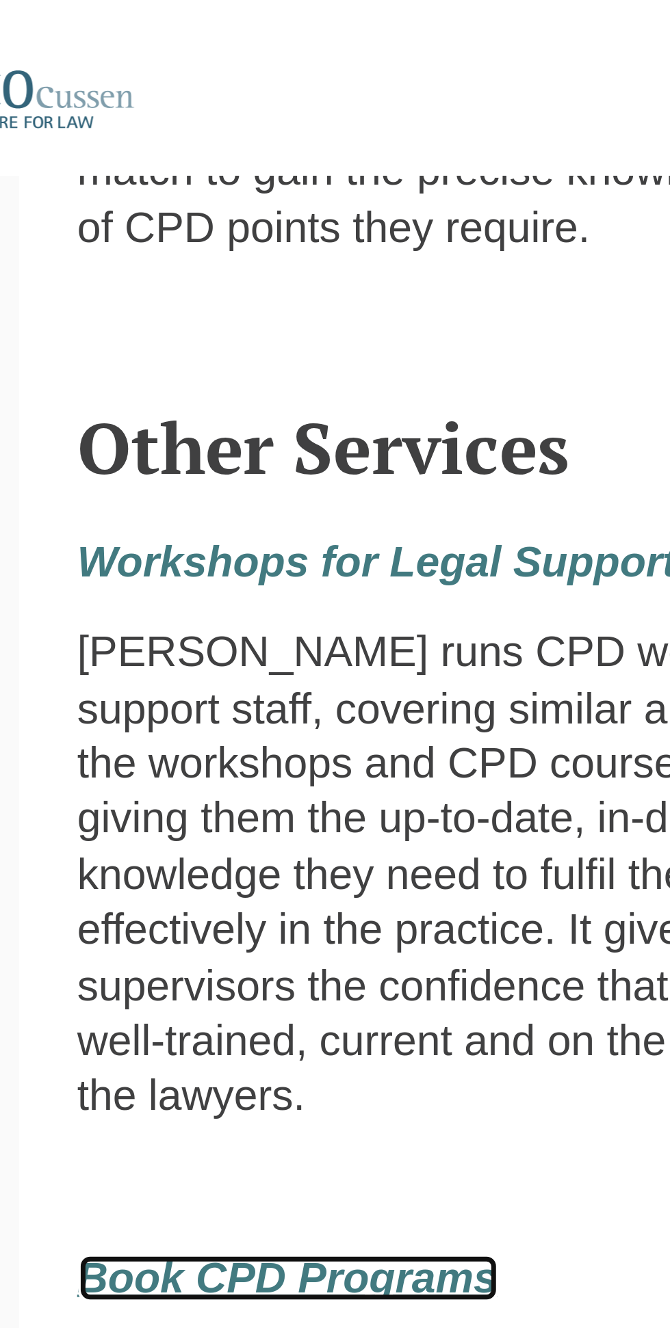
scroll to position [1382, 0]
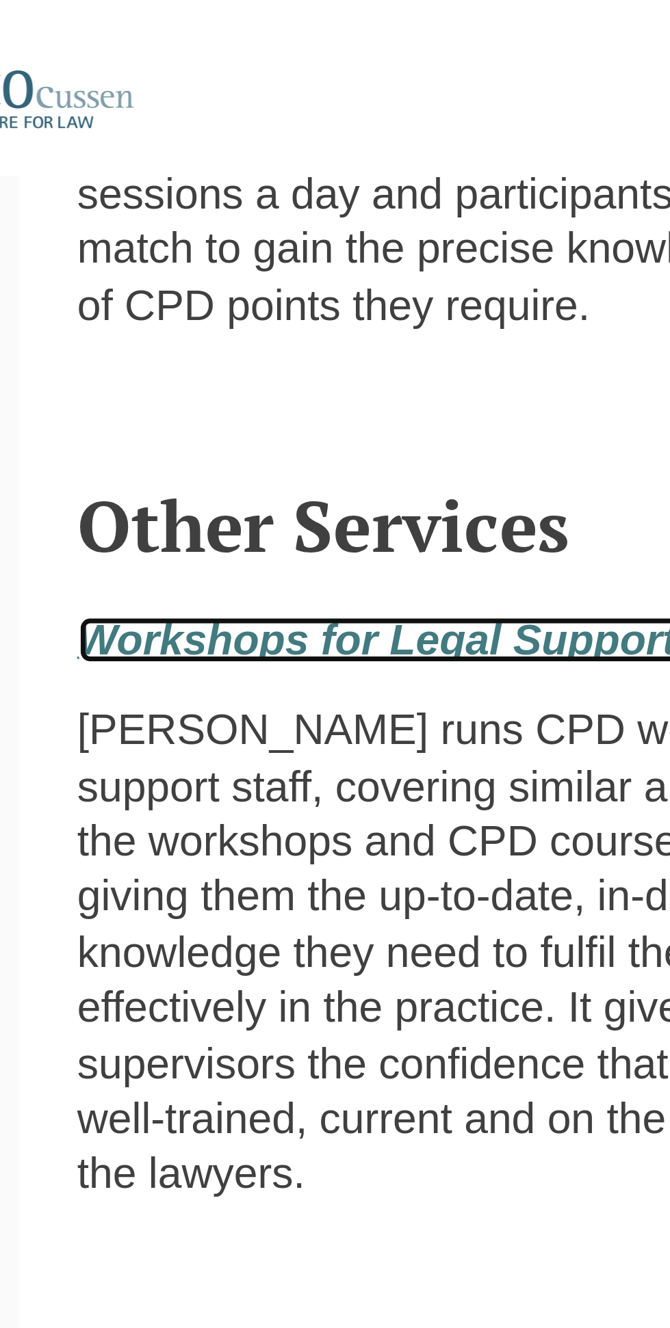
click at [228, 178] on em "Workshops for Legal Support Staff" at bounding box center [197, 185] width 203 height 14
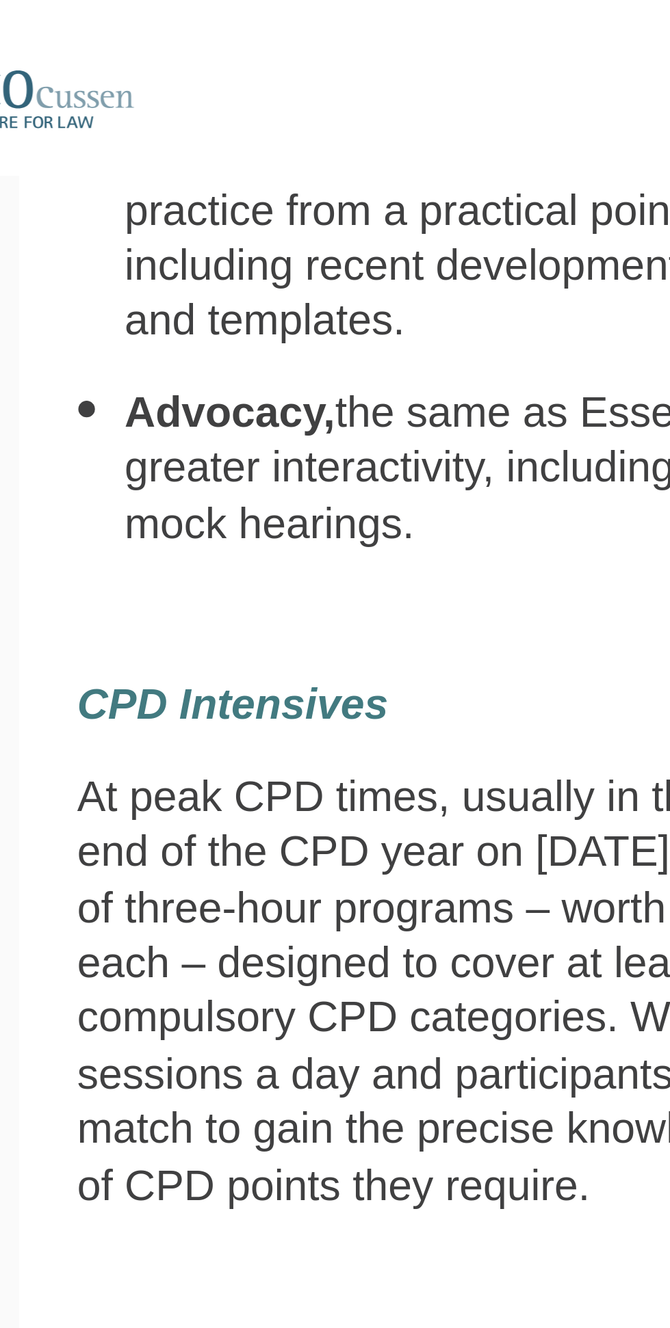
scroll to position [1128, 0]
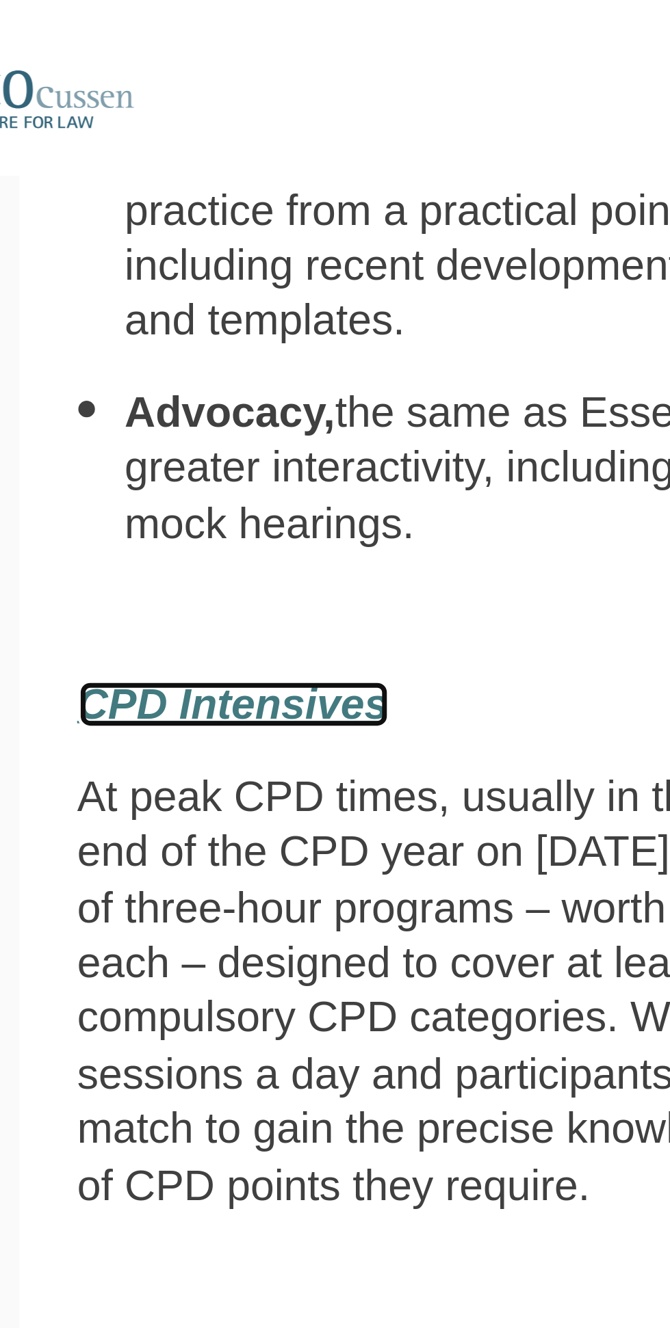
click at [157, 196] on em "CPD Intensives" at bounding box center [141, 203] width 90 height 14
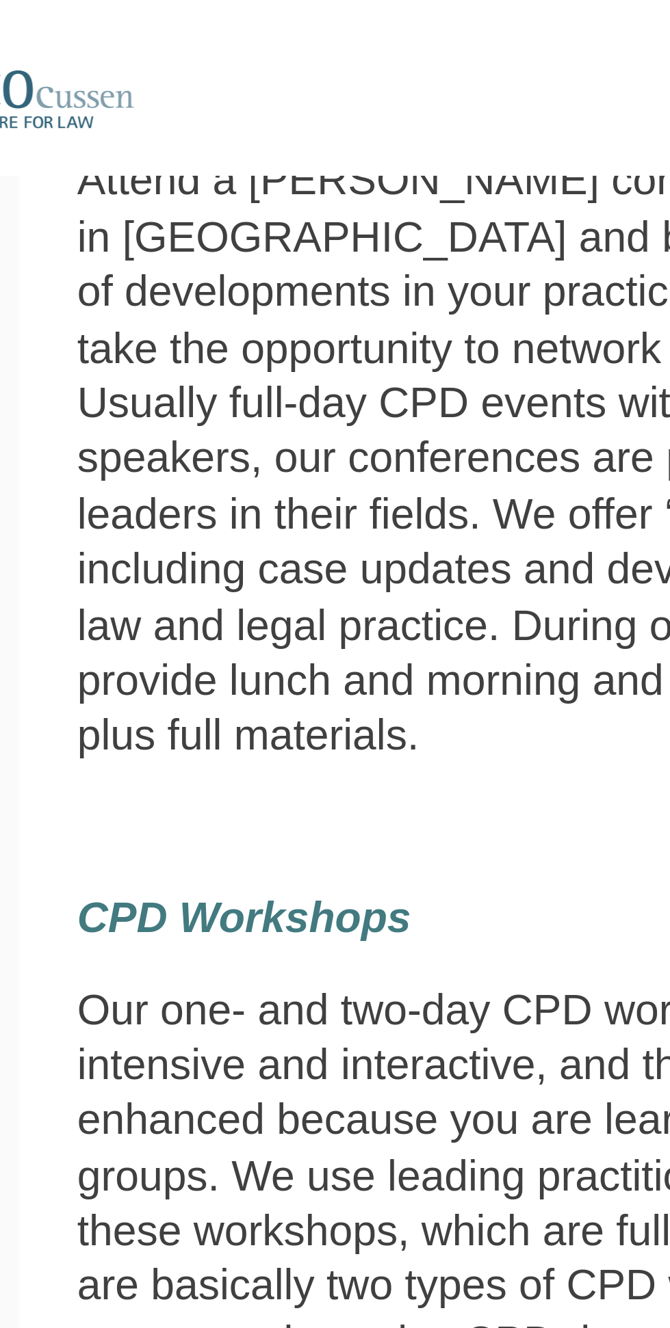
scroll to position [758, 0]
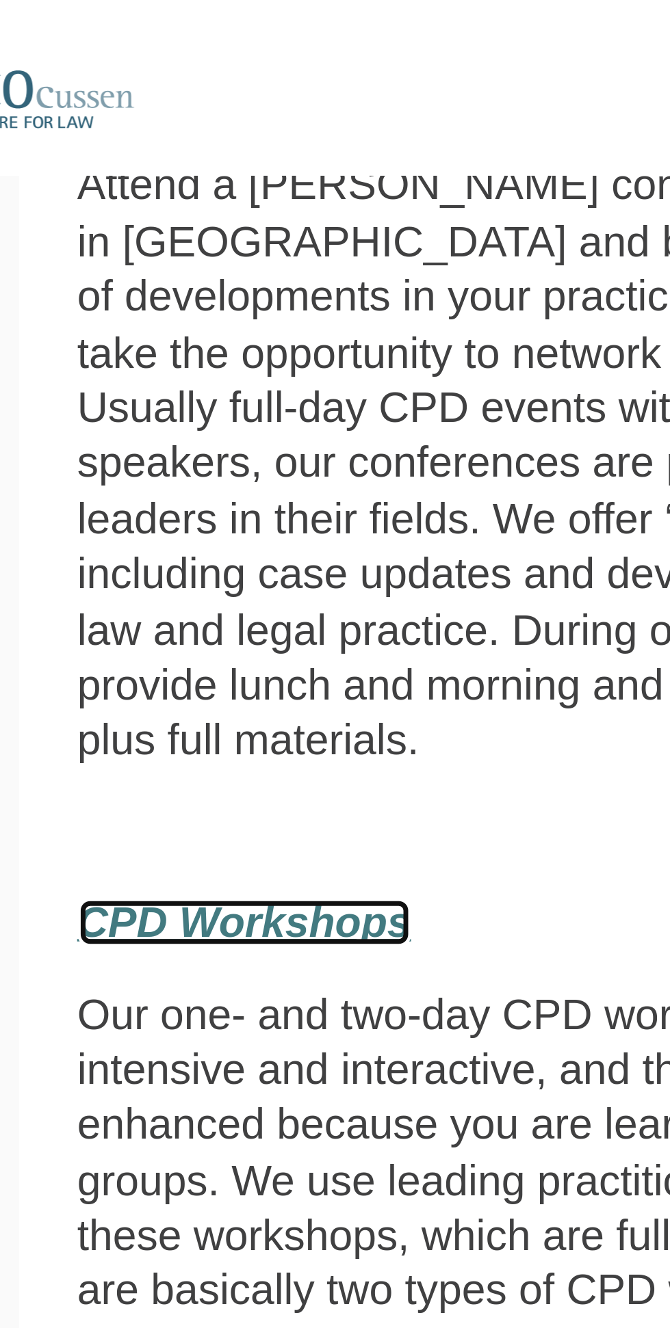
click at [172, 259] on em "CPD Workshops" at bounding box center [144, 266] width 96 height 14
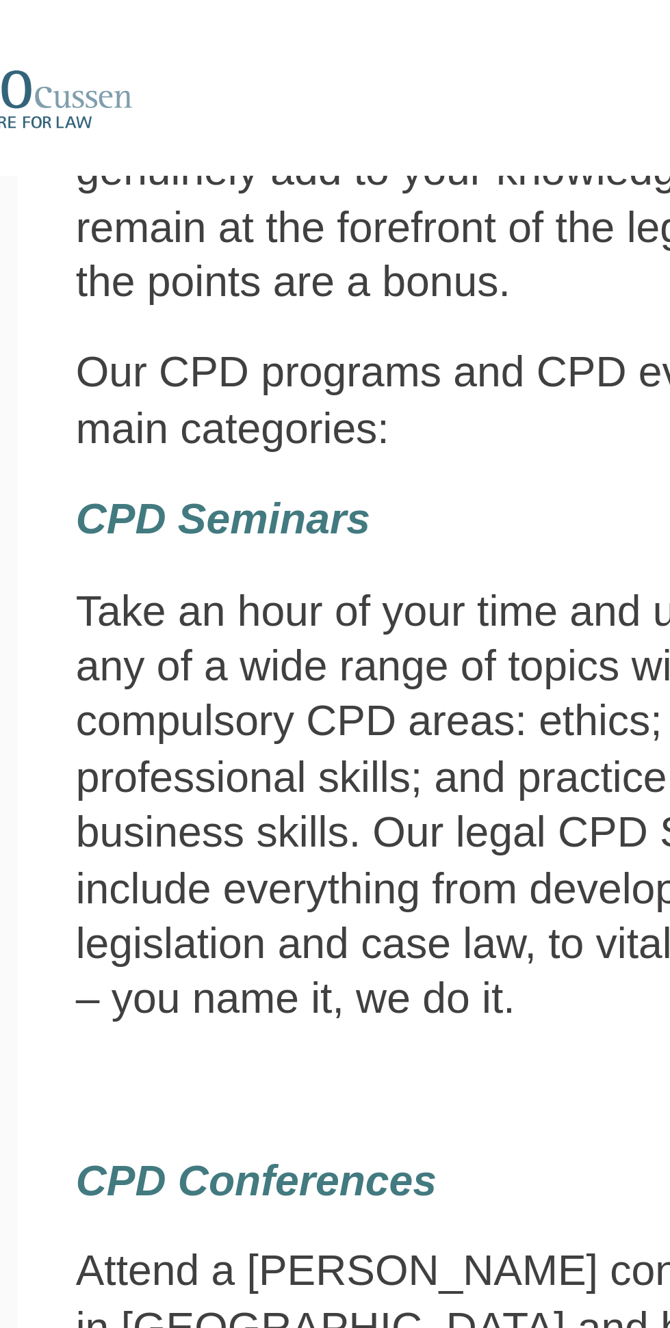
scroll to position [415, 0]
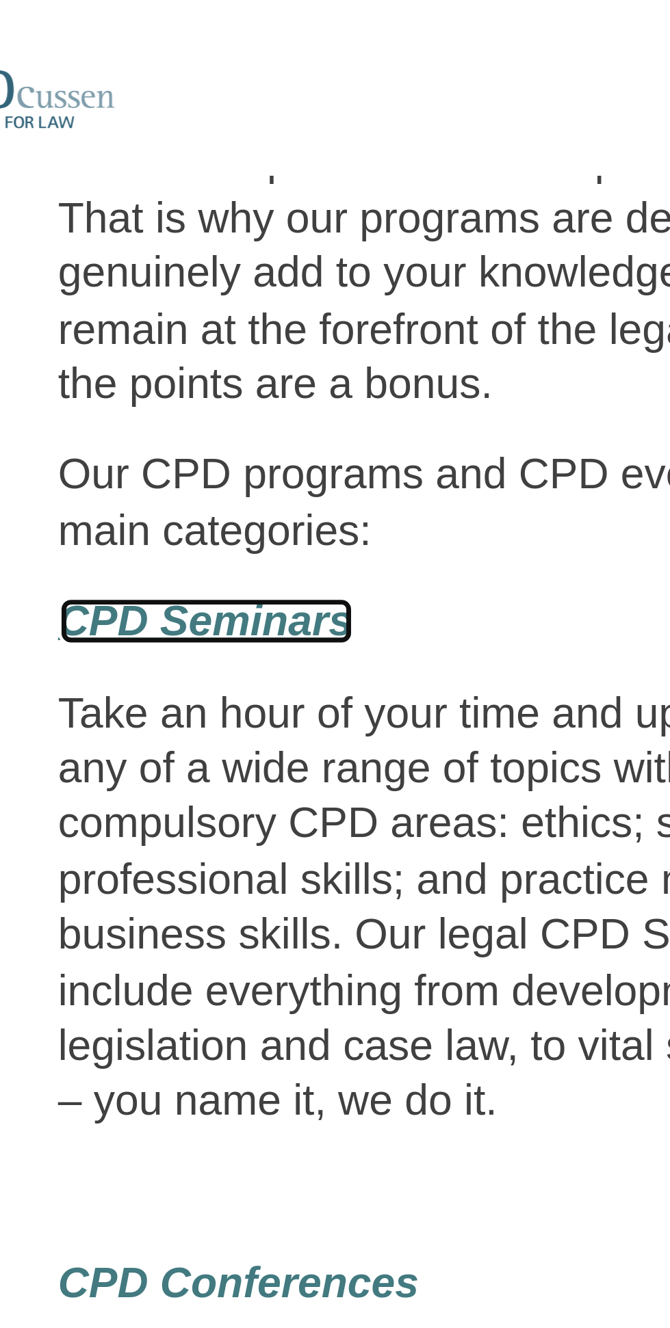
click at [156, 172] on em "CPD Seminars" at bounding box center [138, 179] width 85 height 14
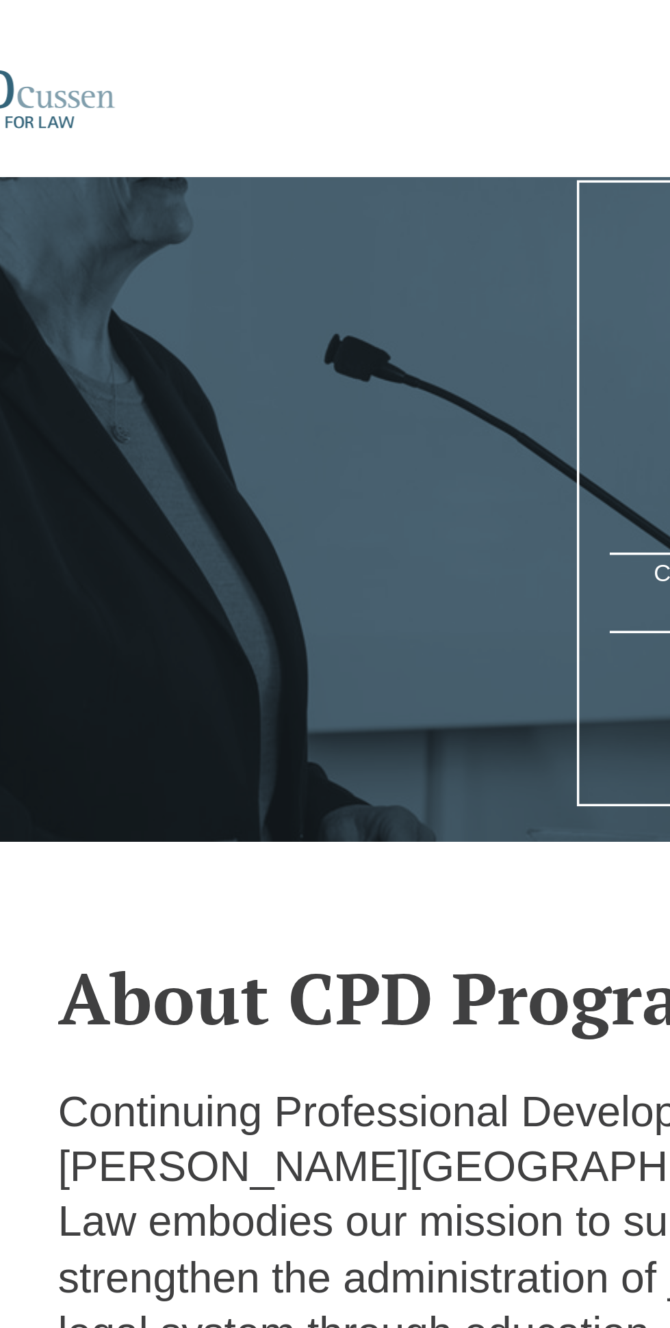
scroll to position [0, 0]
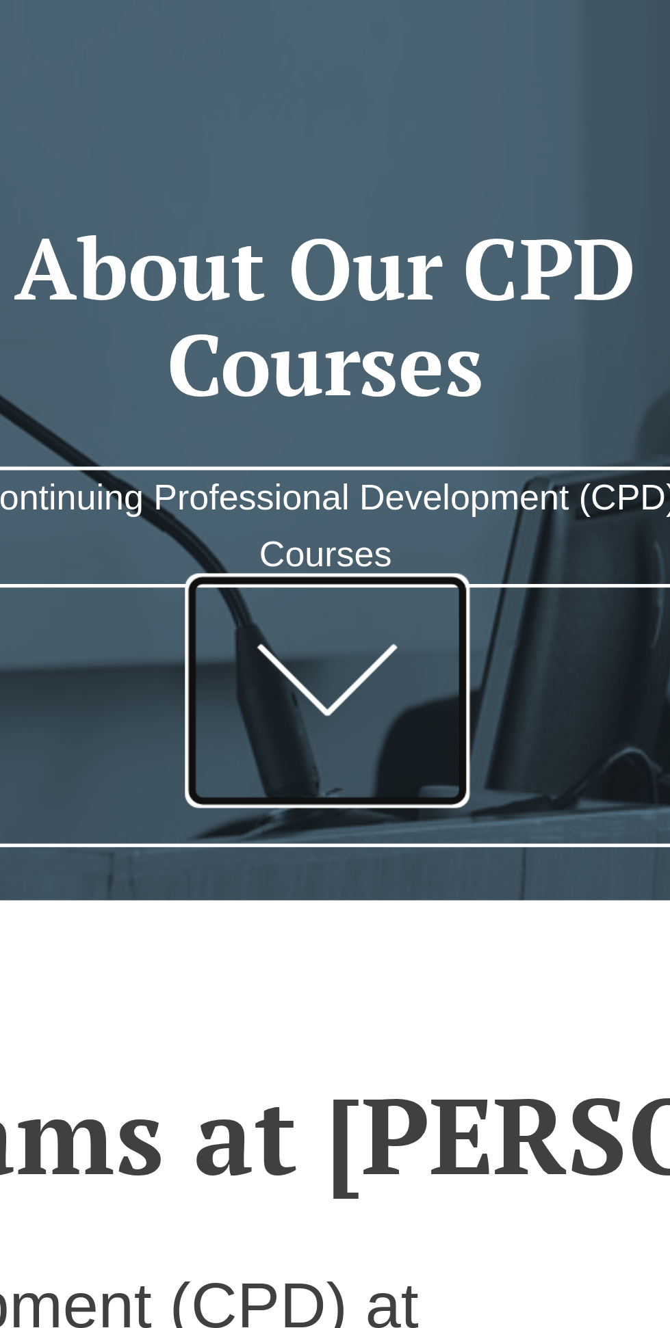
click at [344, 231] on link at bounding box center [335, 221] width 55 height 45
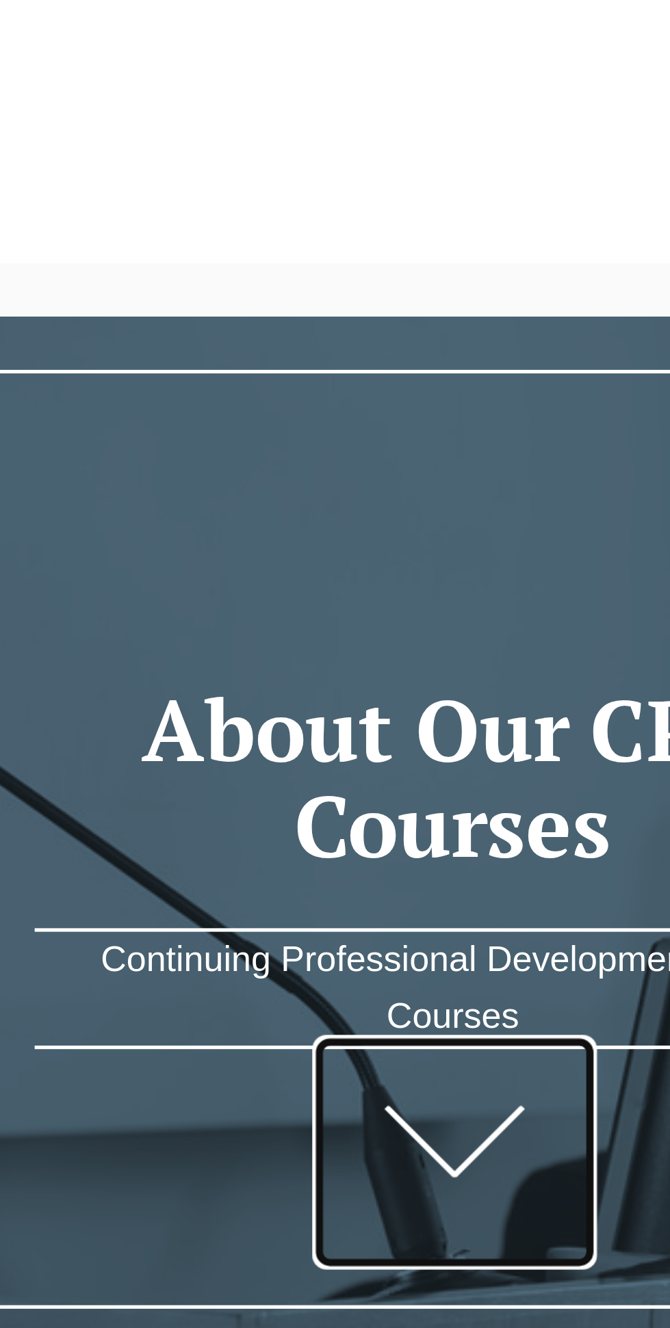
click at [338, 215] on link at bounding box center [335, 221] width 55 height 45
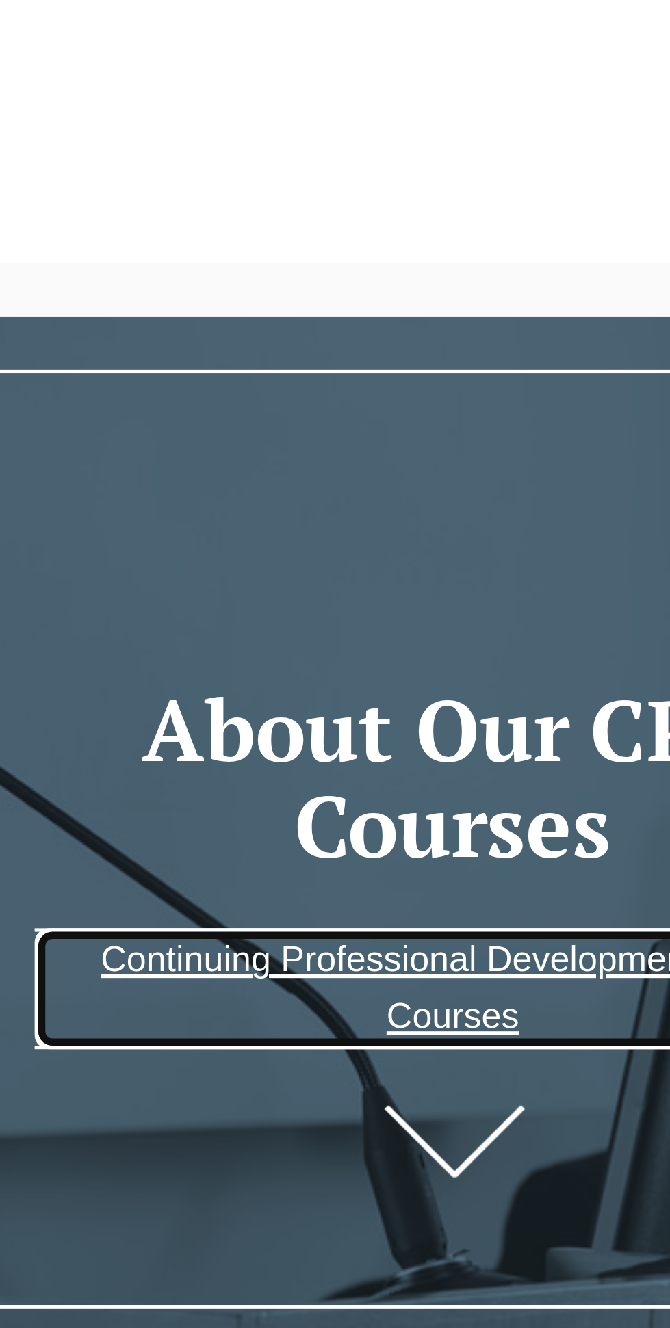
click at [350, 183] on link "Continuing Professional Development (CPD) Courses" at bounding box center [334, 190] width 161 height 23
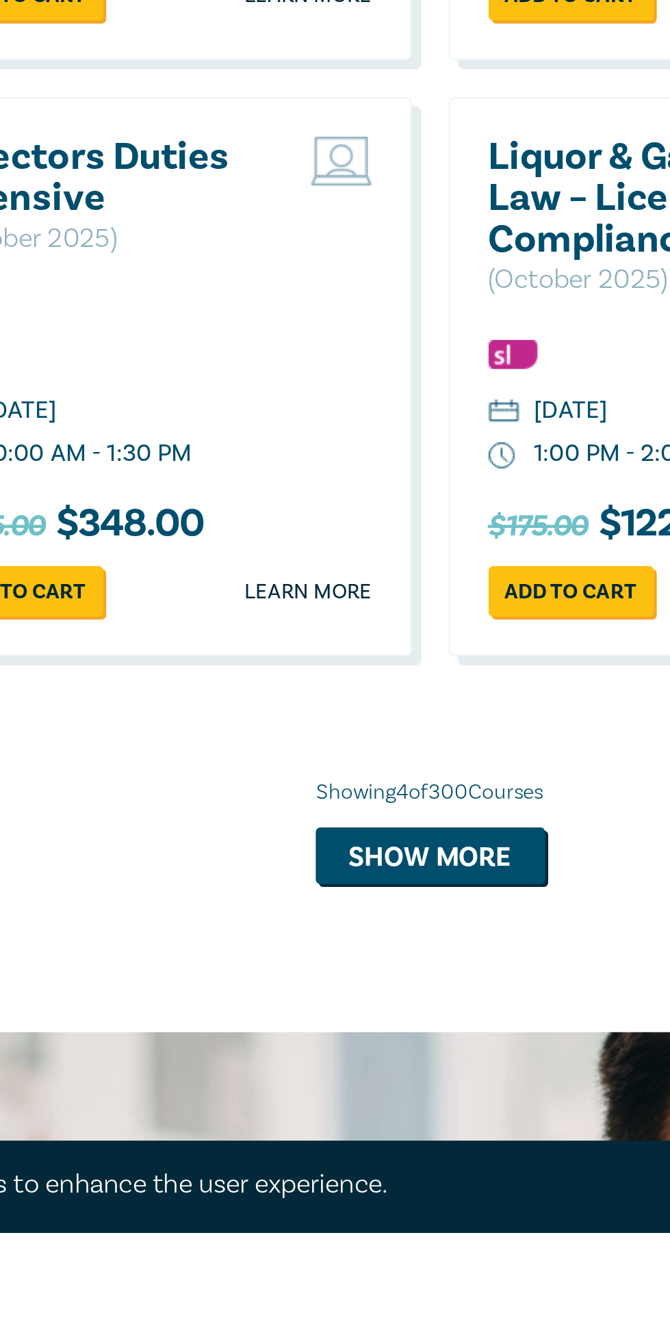
scroll to position [838, 0]
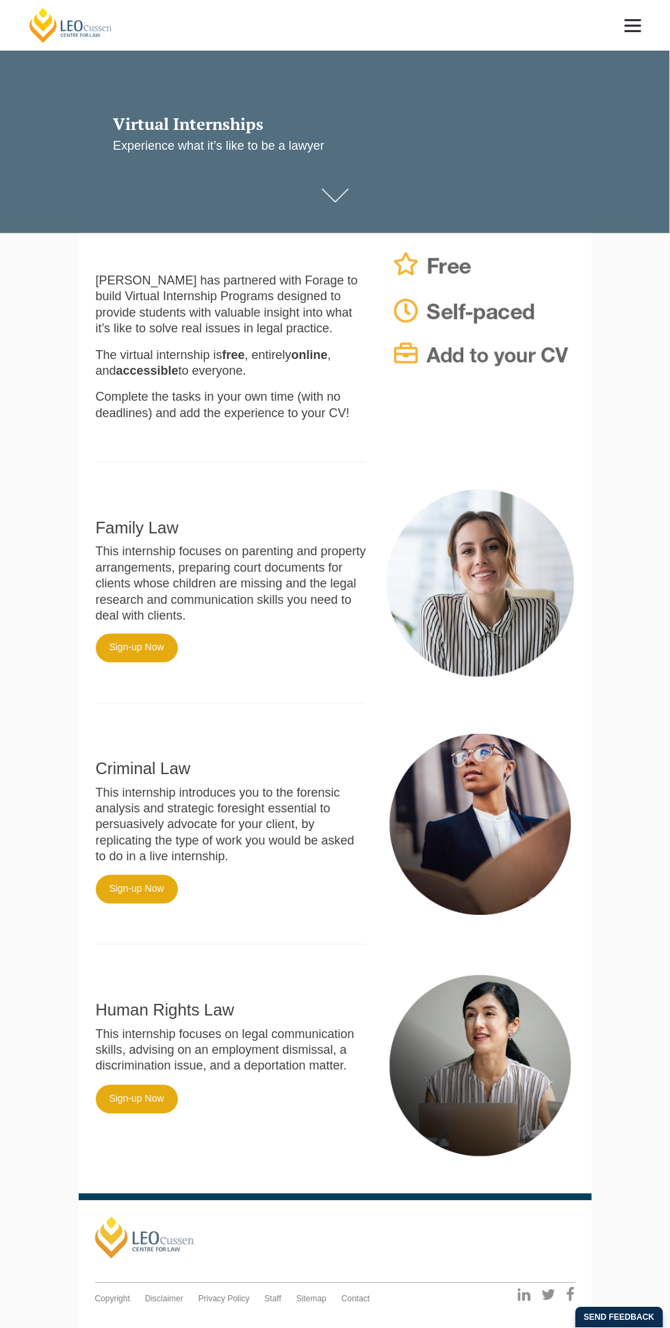
scroll to position [24, 0]
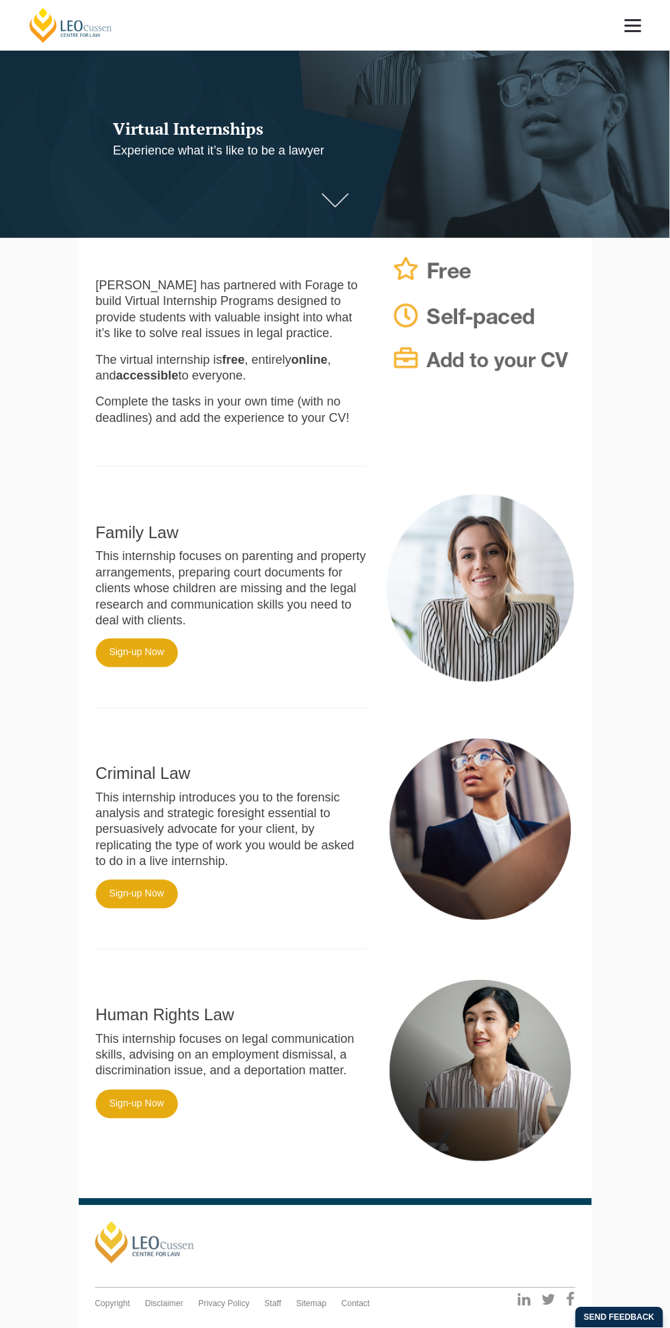
click at [659, 1039] on div "[PERSON_NAME] Centre for Law Search here Practical Legal Training Our Practical…" at bounding box center [335, 695] width 670 height 1439
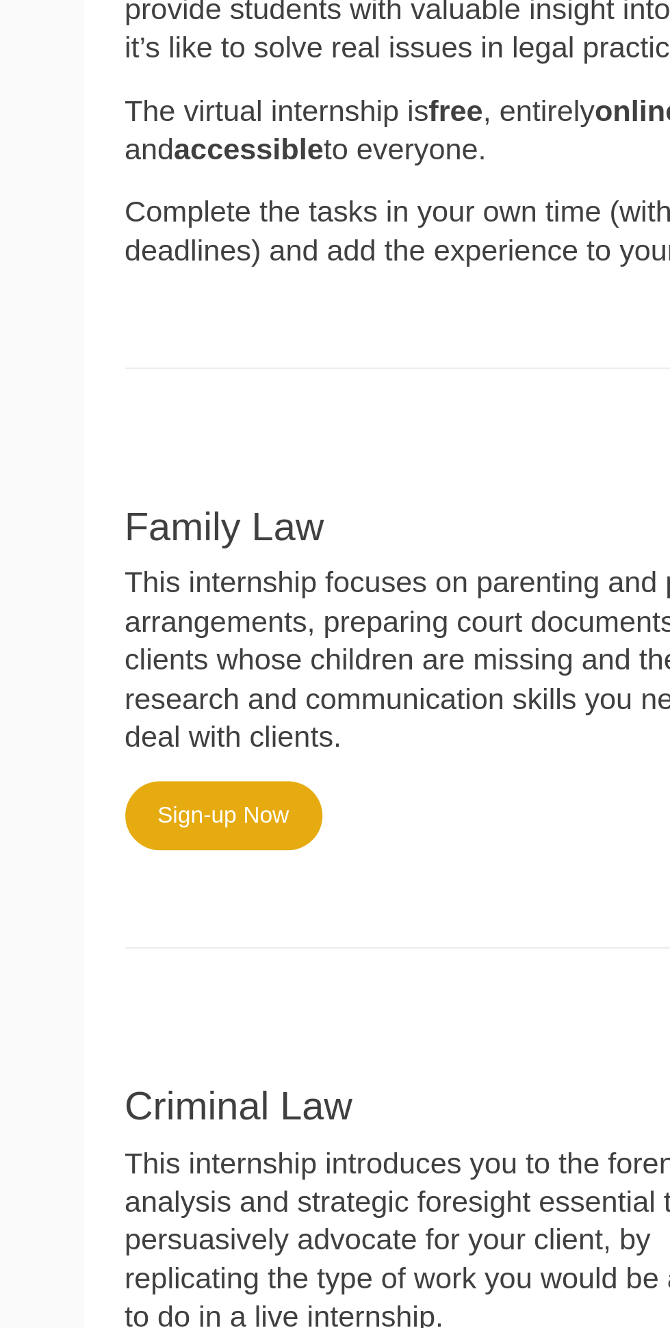
scroll to position [21, 0]
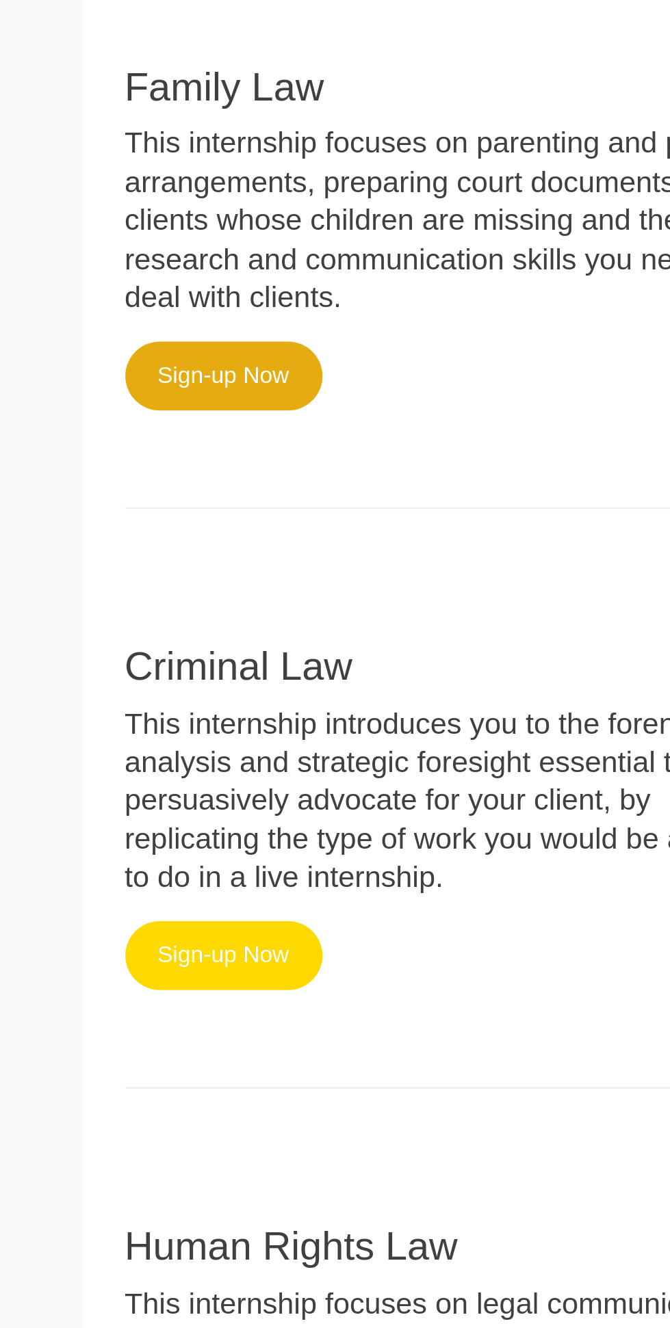
click at [152, 900] on link "Sign-up Now" at bounding box center [137, 898] width 82 height 29
